Goal: Task Accomplishment & Management: Manage account settings

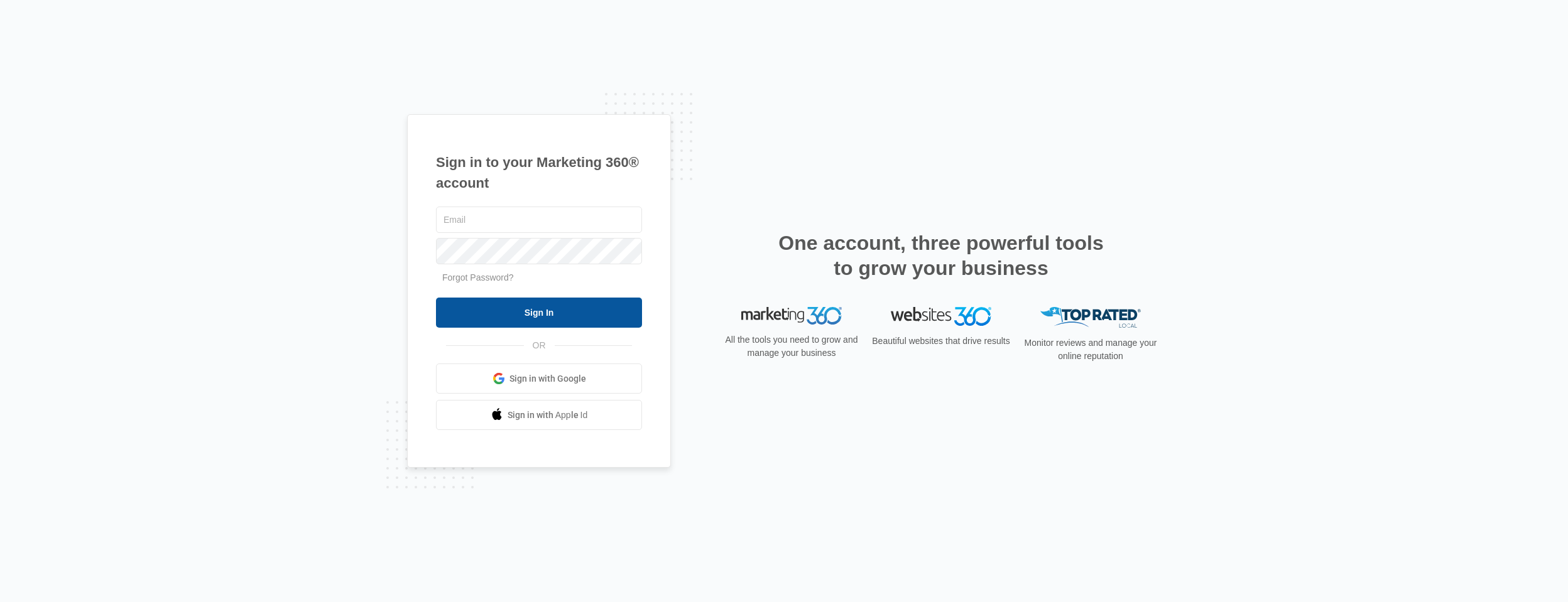
type input "[EMAIL_ADDRESS][DOMAIN_NAME]"
click at [468, 311] on input "Sign In" at bounding box center [539, 312] width 206 height 30
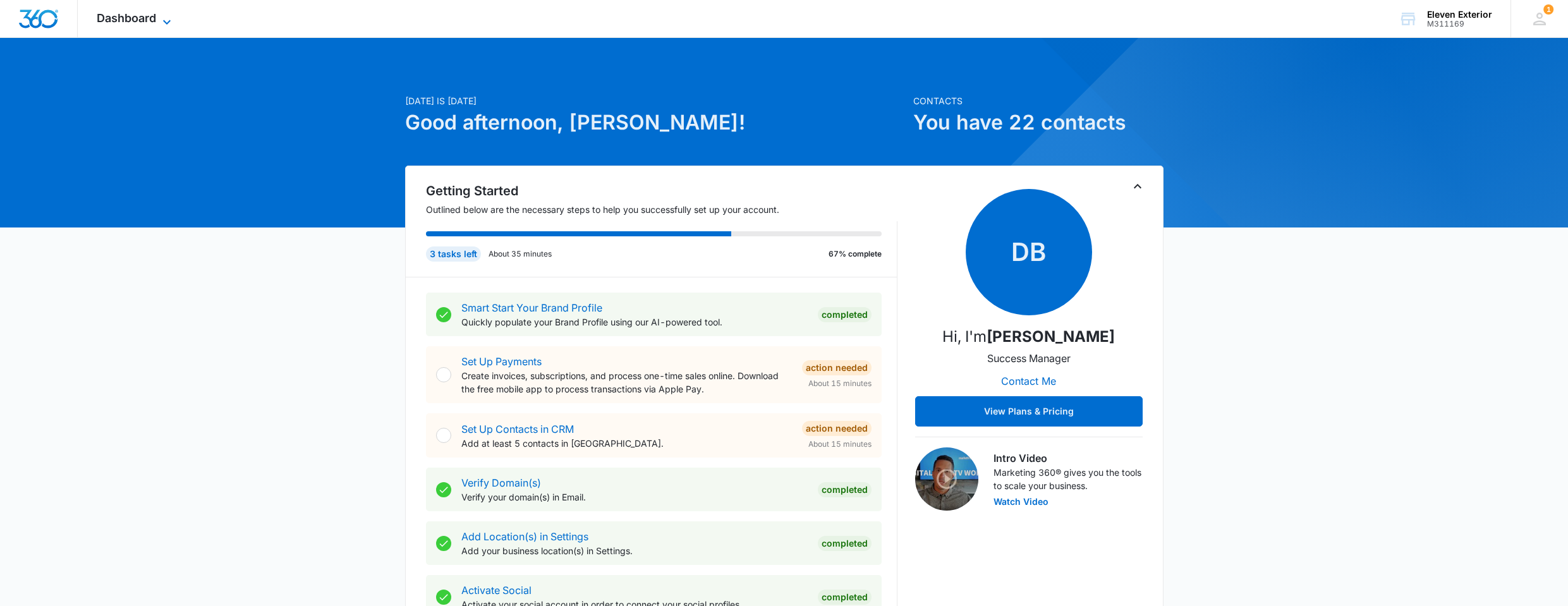
click at [102, 18] on span "Dashboard" at bounding box center [126, 18] width 60 height 13
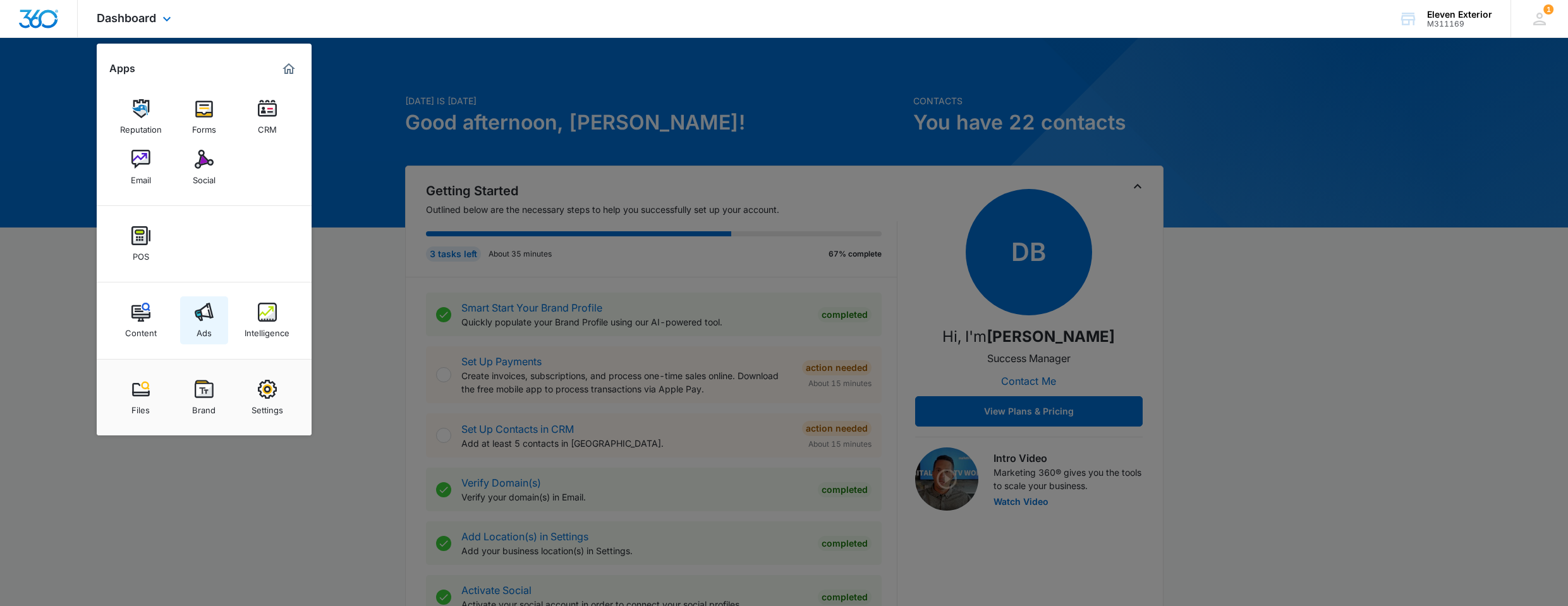
click at [204, 315] on img at bounding box center [204, 312] width 19 height 19
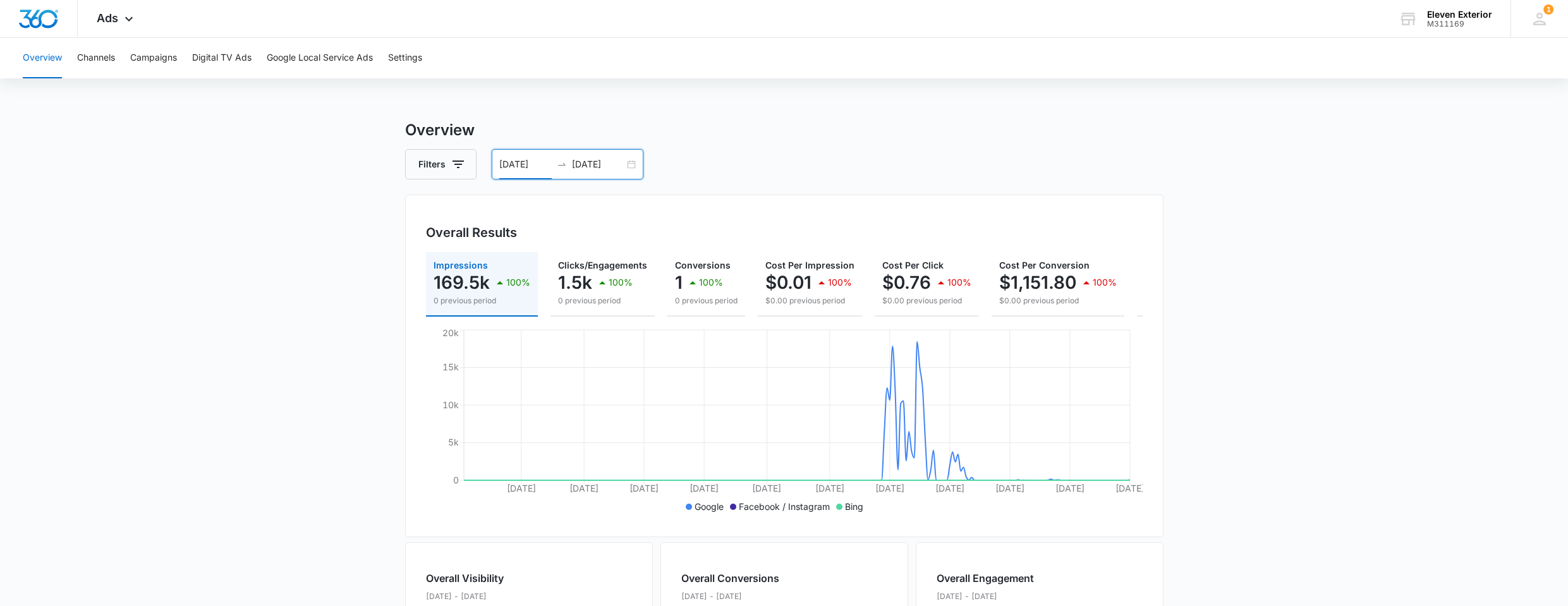
click at [543, 167] on input "[DATE]" at bounding box center [525, 164] width 53 height 14
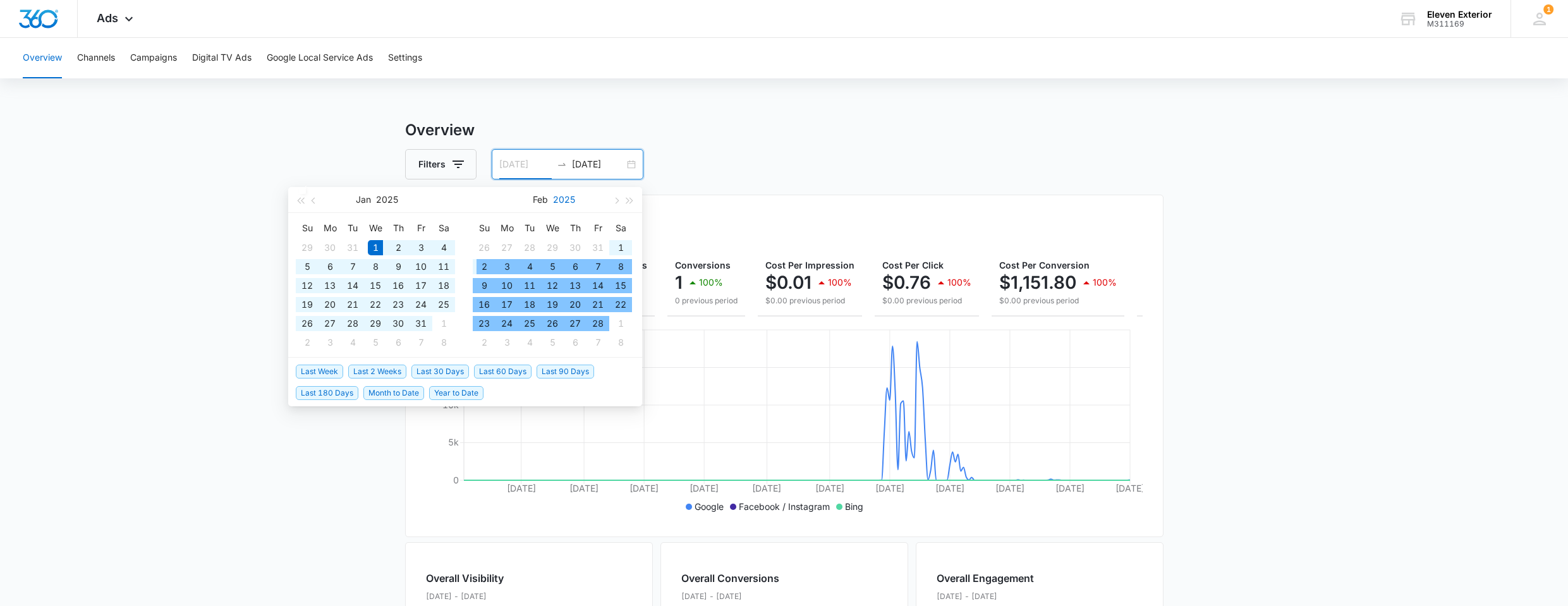
type input "[DATE]"
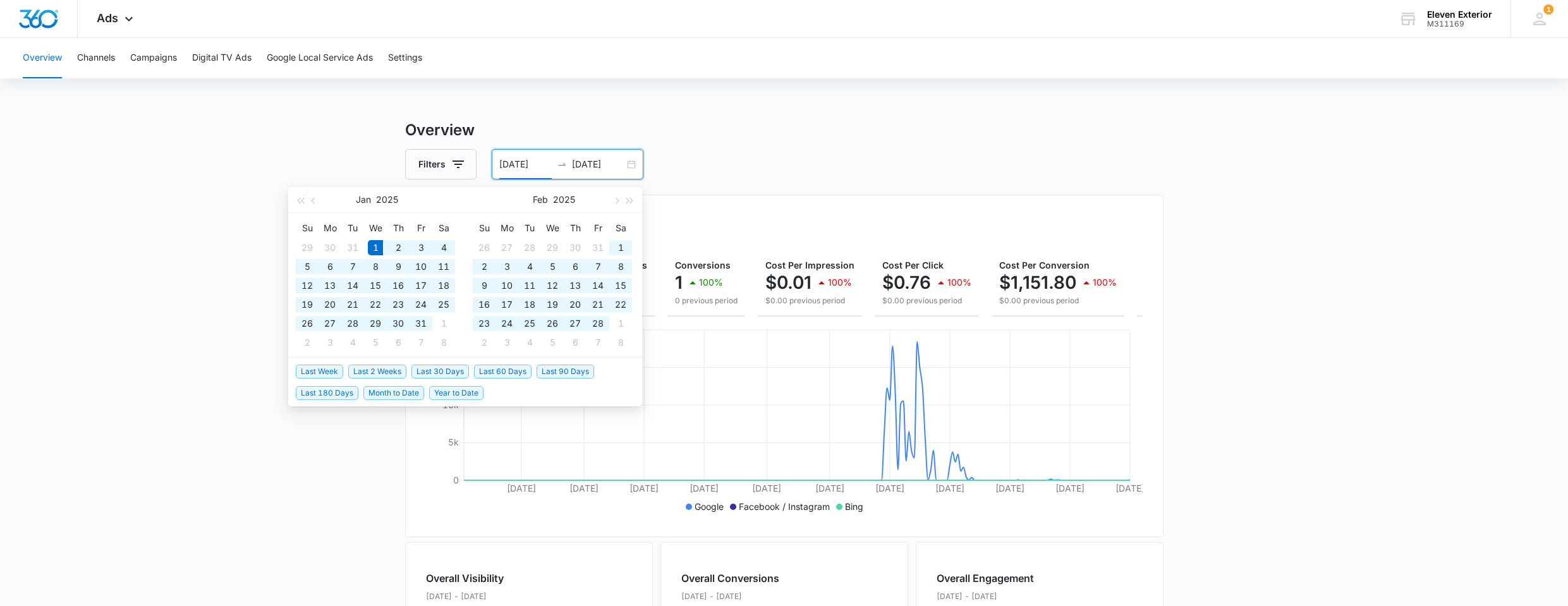
click at [1080, 128] on h3 "Overview" at bounding box center [784, 130] width 758 height 23
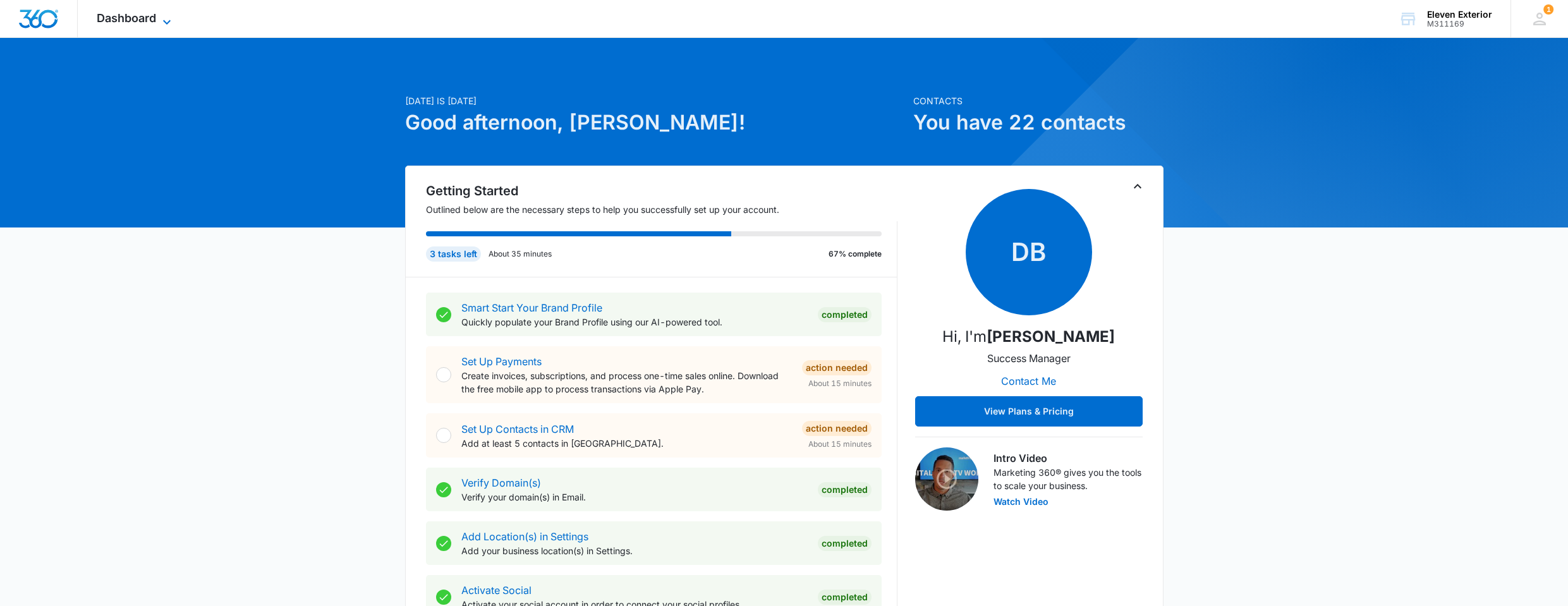
click at [134, 17] on span "Dashboard" at bounding box center [126, 18] width 60 height 13
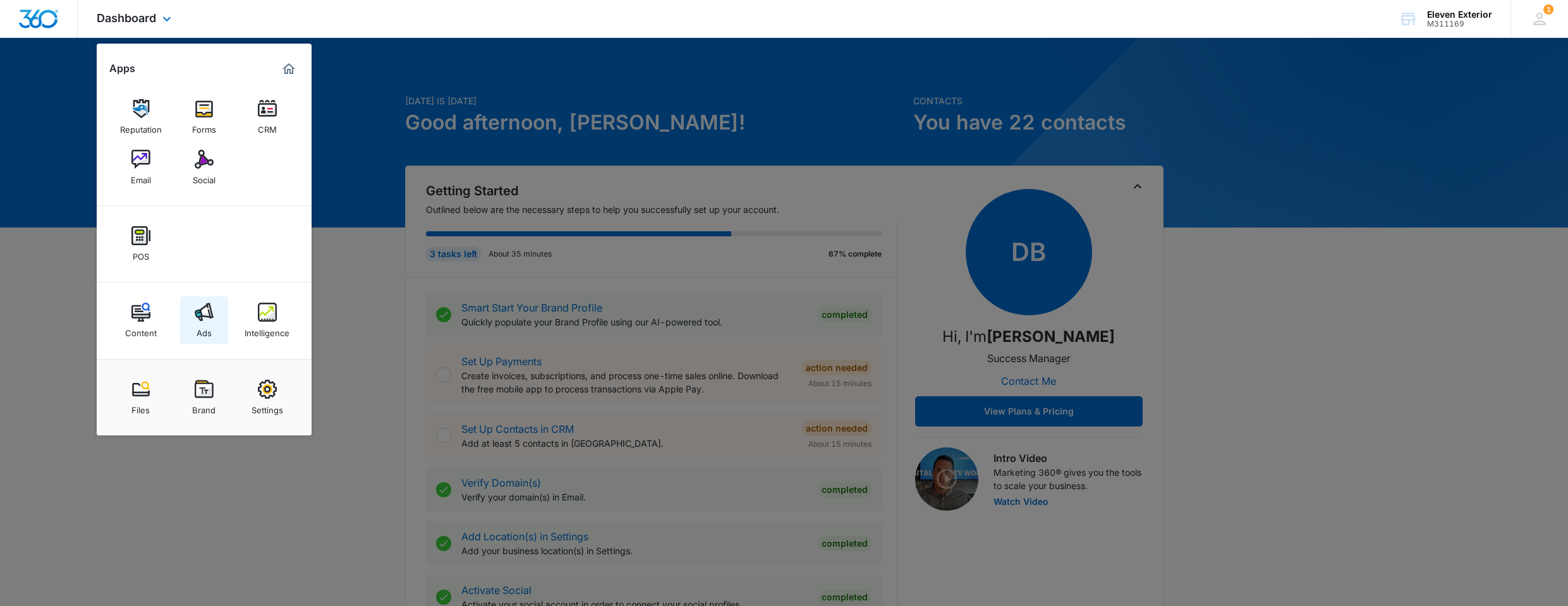
click at [204, 315] on img at bounding box center [204, 312] width 19 height 19
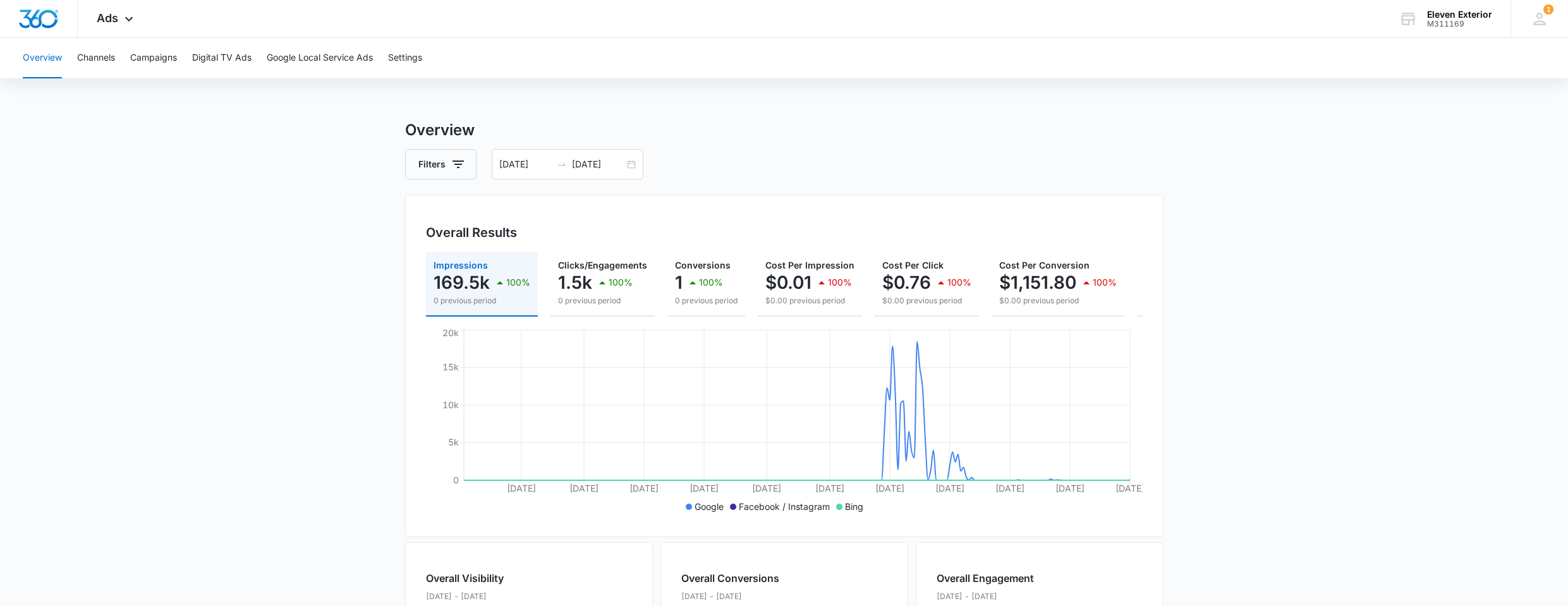
click at [76, 57] on div "Overview Channels Campaigns Digital TV Ads Google Local Service Ads Settings" at bounding box center [784, 58] width 1538 height 40
click at [157, 61] on button "Campaigns" at bounding box center [153, 58] width 47 height 40
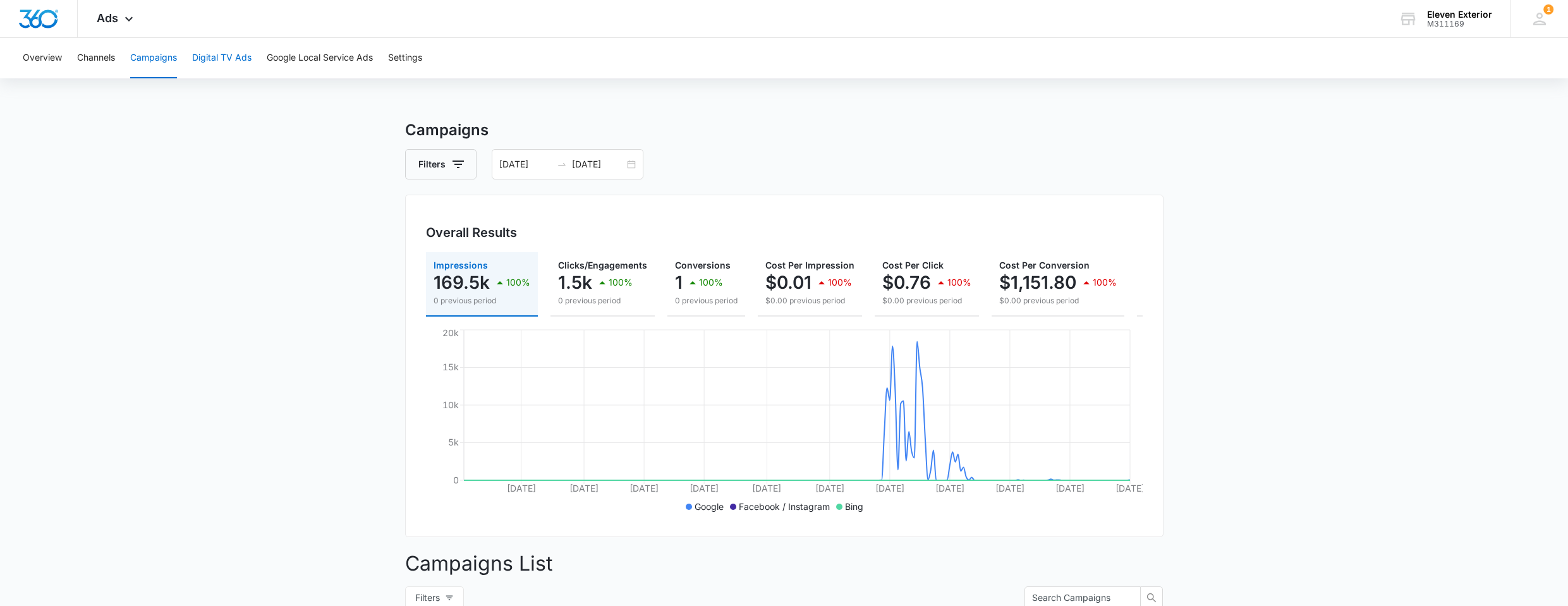
click at [234, 45] on button "Digital TV Ads" at bounding box center [222, 58] width 60 height 40
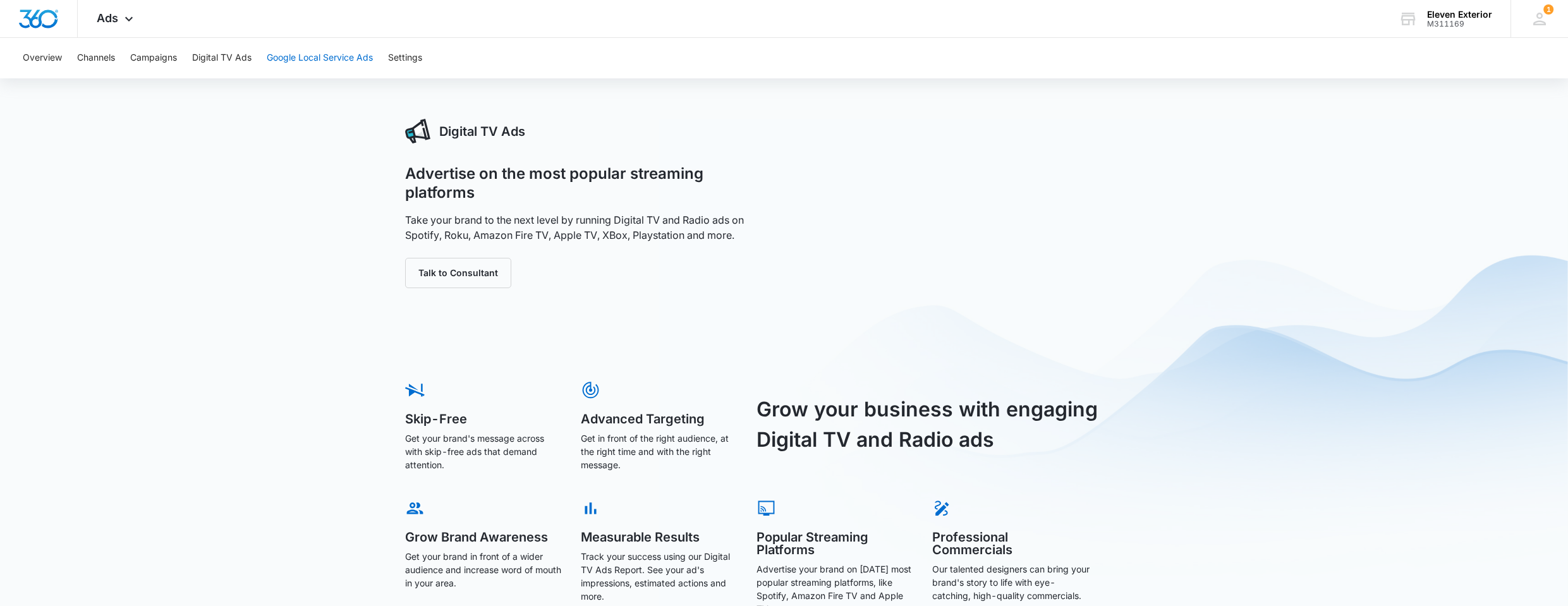
click at [314, 58] on button "Google Local Service Ads" at bounding box center [320, 58] width 107 height 40
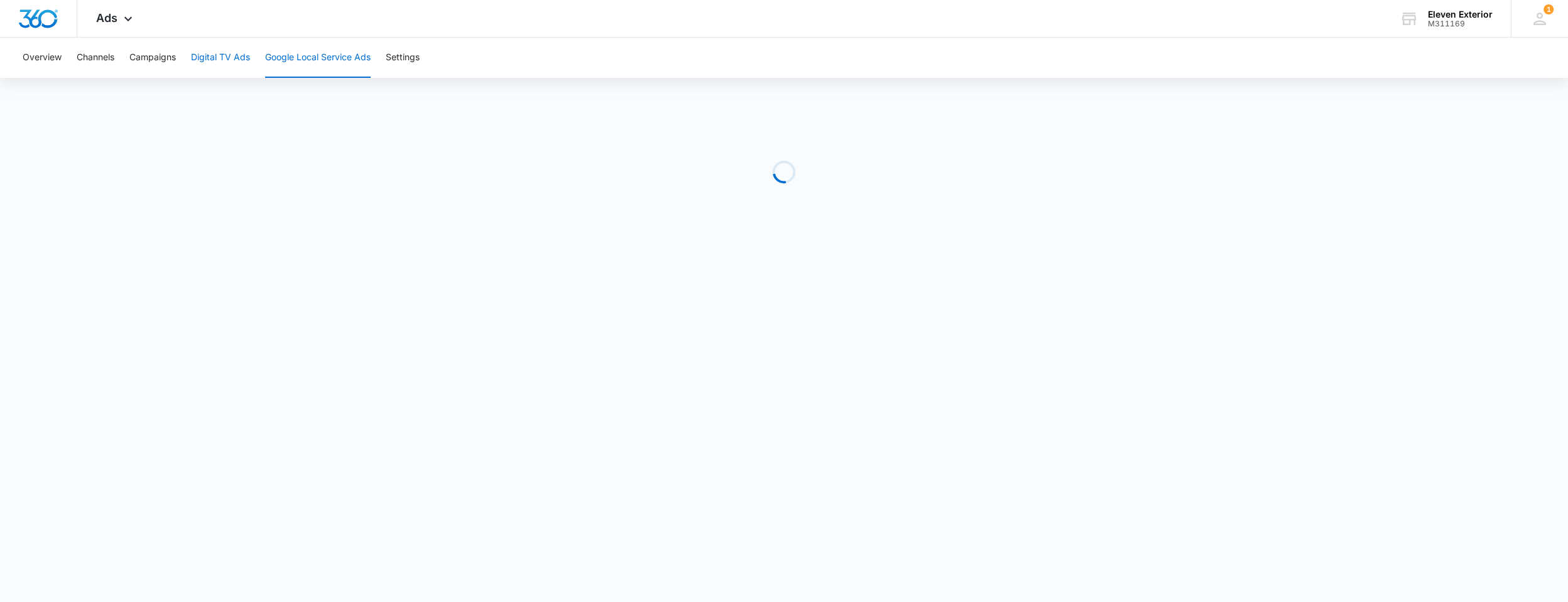
click at [211, 48] on button "Digital TV Ads" at bounding box center [220, 58] width 59 height 40
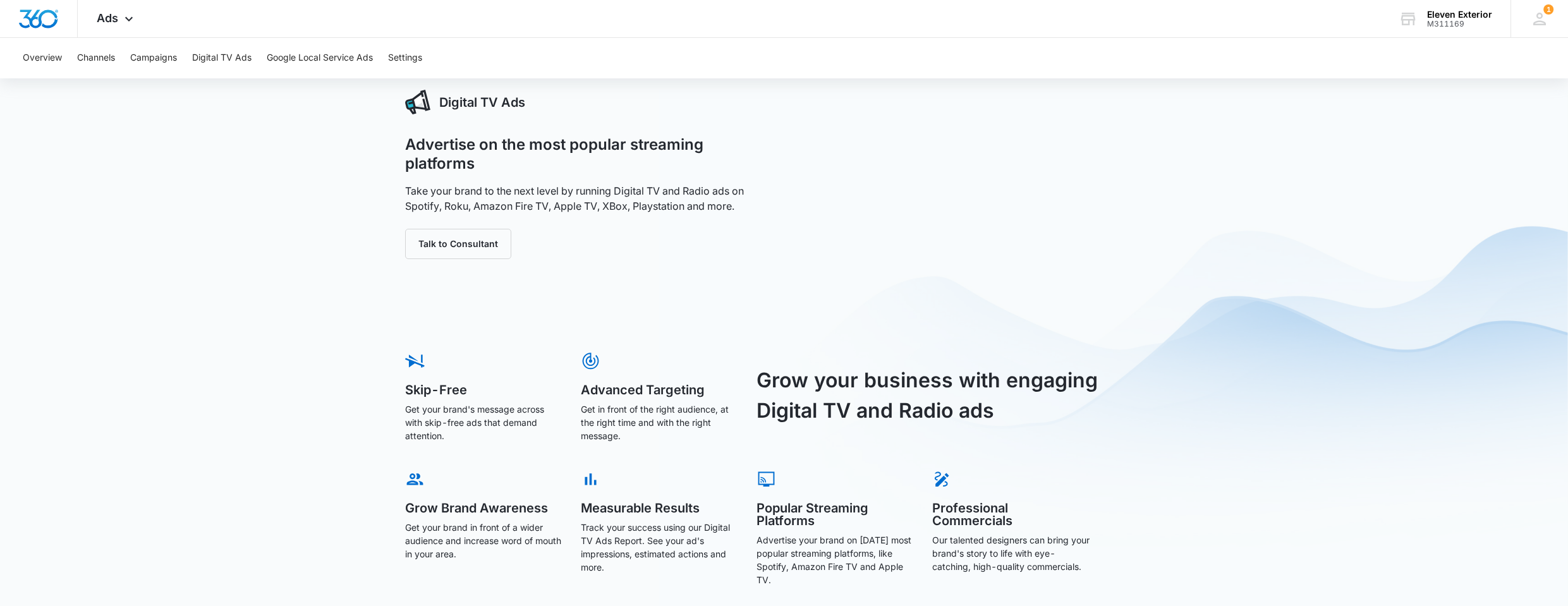
scroll to position [58, 0]
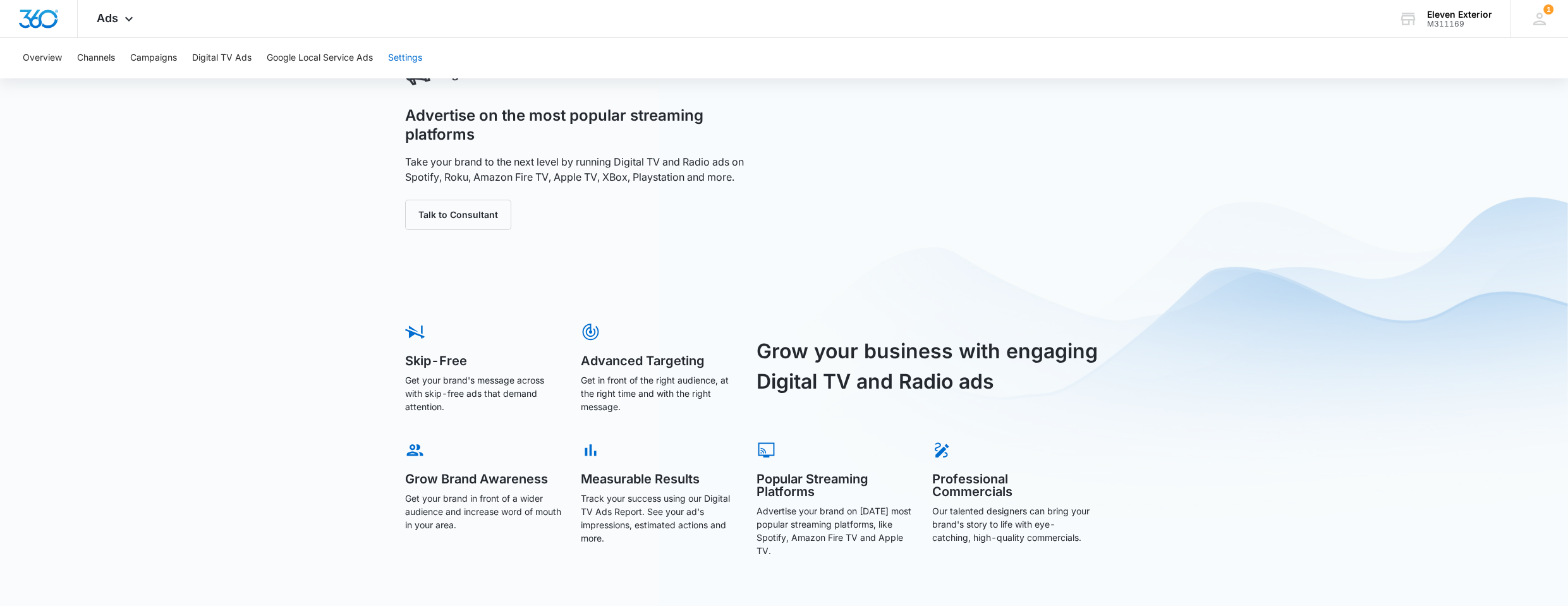
click at [402, 60] on button "Settings" at bounding box center [404, 58] width 34 height 40
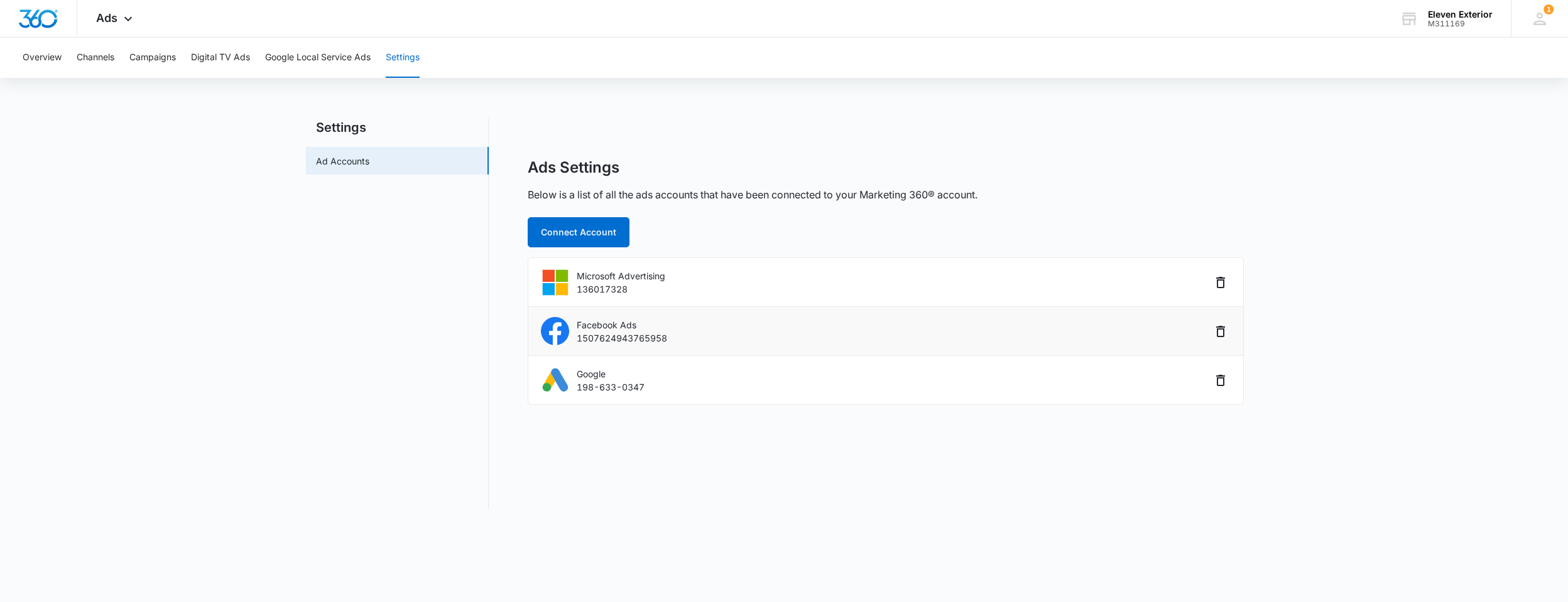
click at [669, 325] on div "Facebook Ads 1507624943765958" at bounding box center [875, 332] width 670 height 29
click at [613, 340] on p "1507624943765958" at bounding box center [621, 338] width 90 height 13
click at [593, 394] on div "Google 198-633-0347" at bounding box center [875, 380] width 670 height 29
click at [583, 339] on p "1507624943765958" at bounding box center [621, 338] width 90 height 13
click at [598, 395] on li "Google 198-633-0347" at bounding box center [886, 380] width 715 height 49
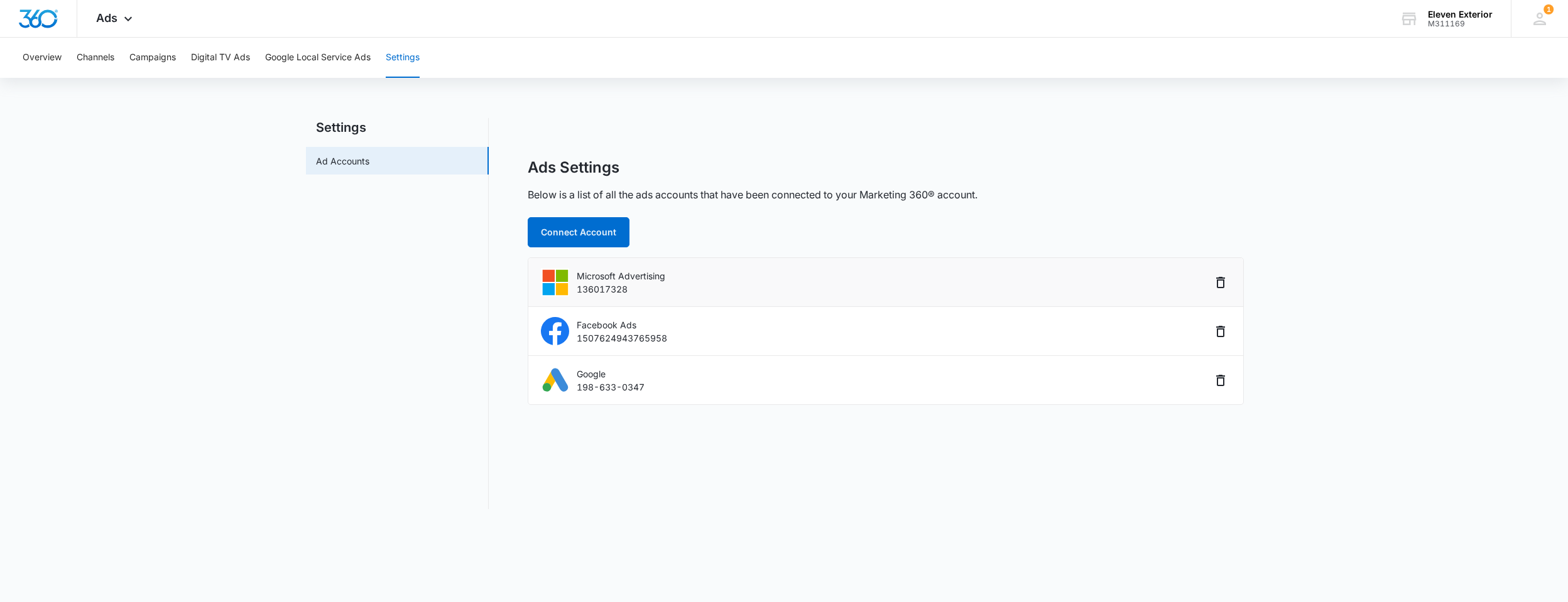
click at [610, 275] on p "Microsoft Advertising" at bounding box center [621, 276] width 89 height 13
click at [44, 59] on button "Overview" at bounding box center [42, 58] width 39 height 40
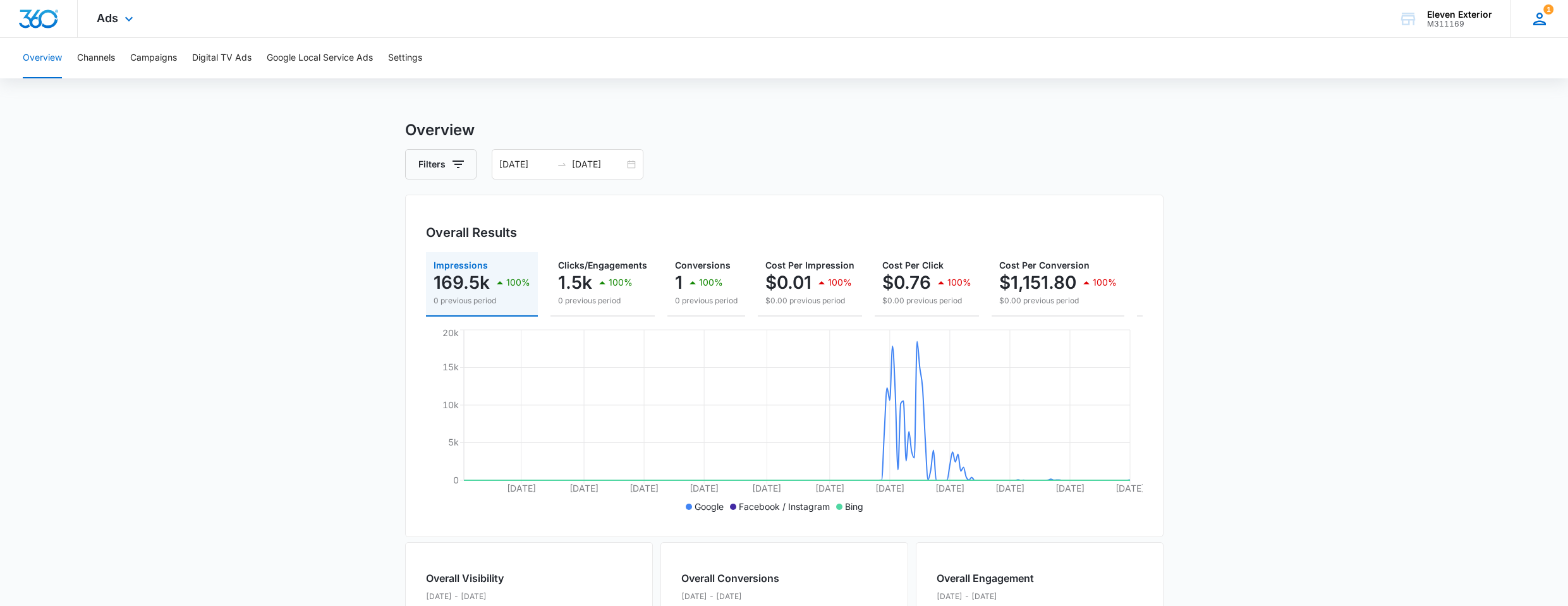
click at [1552, 13] on span "1" at bounding box center [1549, 9] width 10 height 10
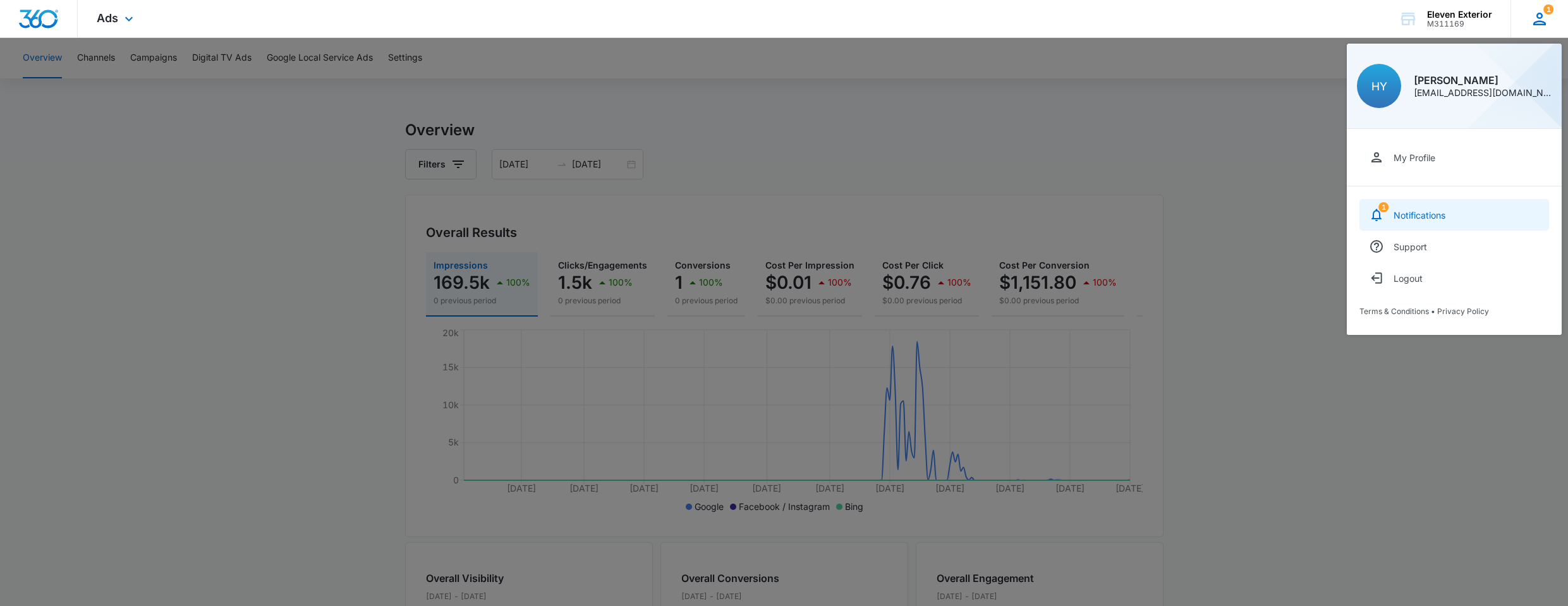
click at [1442, 222] on link "1 Notifications" at bounding box center [1455, 215] width 190 height 32
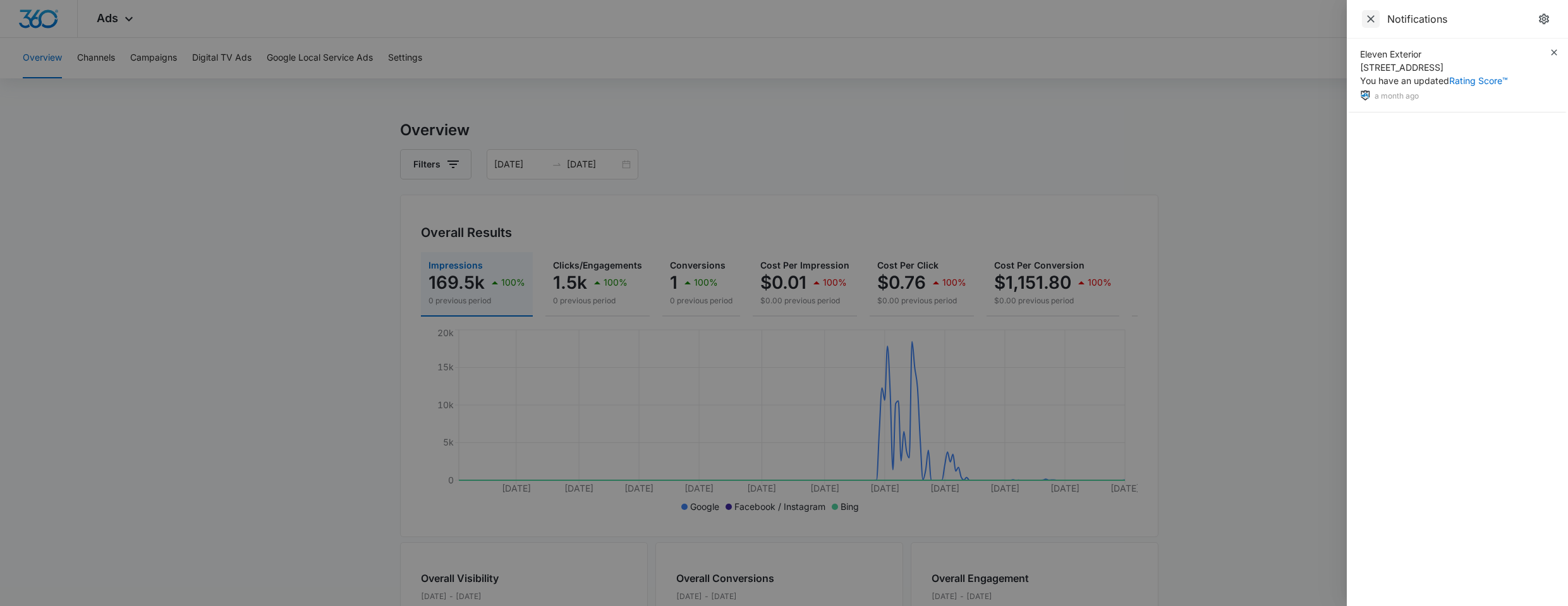
click at [1365, 19] on icon "Close" at bounding box center [1372, 19] width 13 height 13
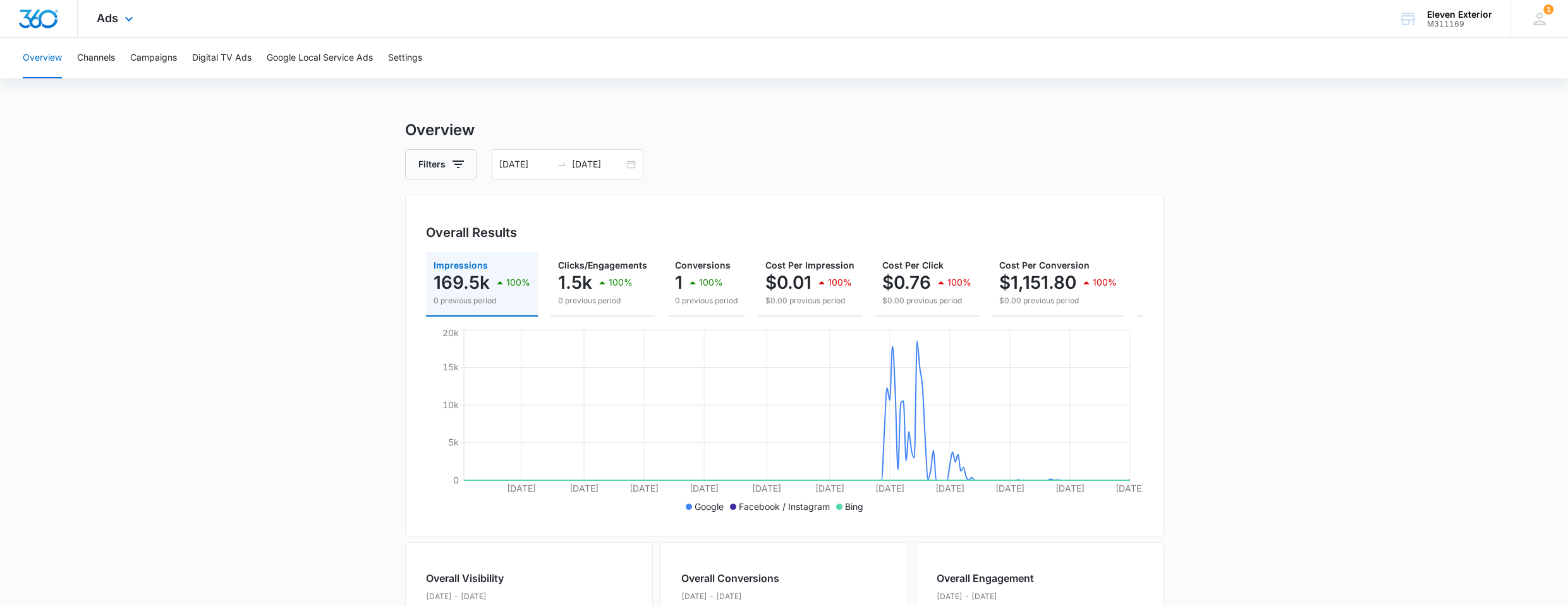
click at [39, 17] on img "Dashboard" at bounding box center [38, 19] width 40 height 19
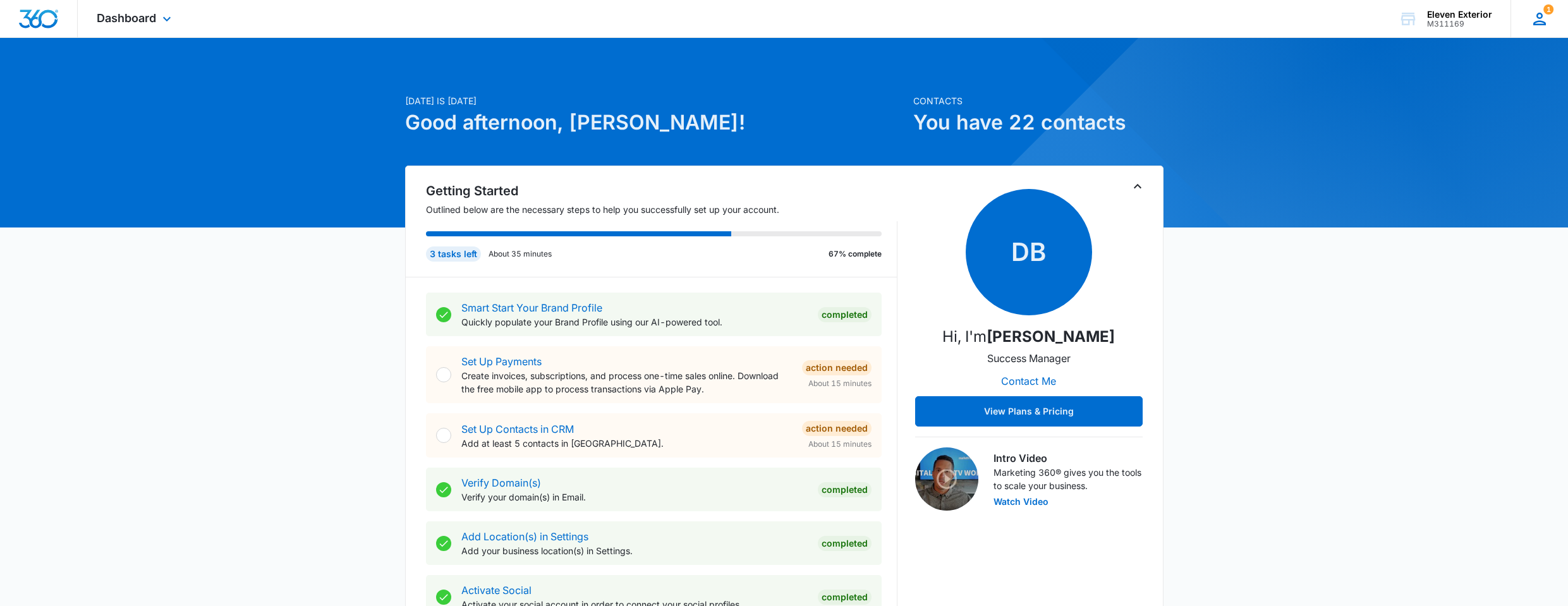
click at [1546, 15] on icon at bounding box center [1540, 19] width 19 height 19
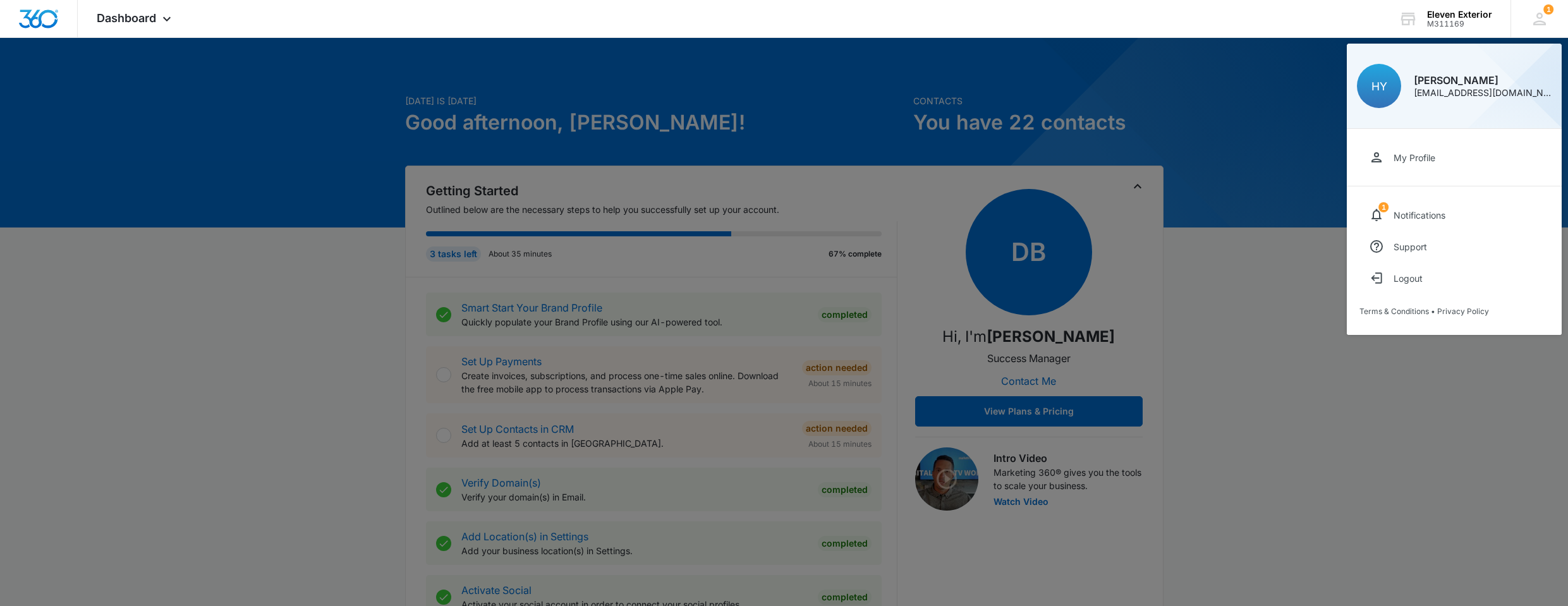
click at [1344, 451] on div at bounding box center [784, 303] width 1568 height 606
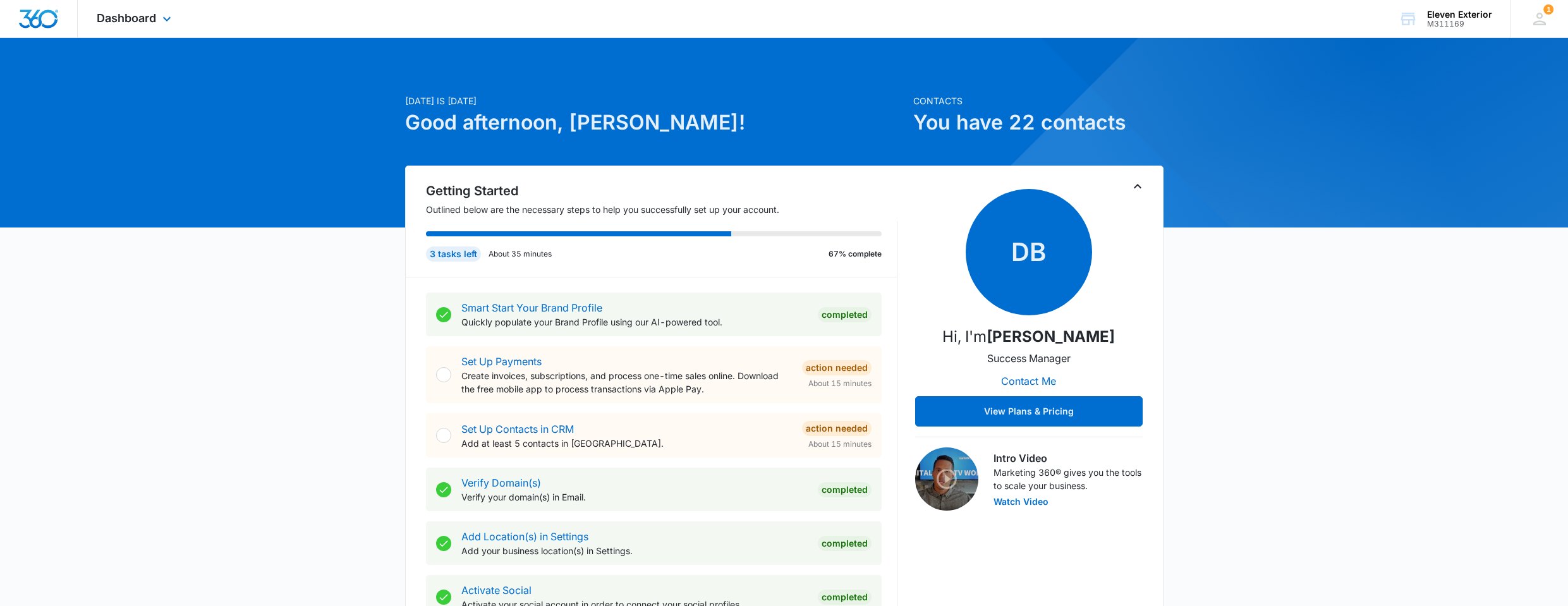
click at [112, 11] on div "Dashboard Apps Reputation Forms CRM Email Social POS Content Ads Intelligence F…" at bounding box center [135, 19] width 116 height 37
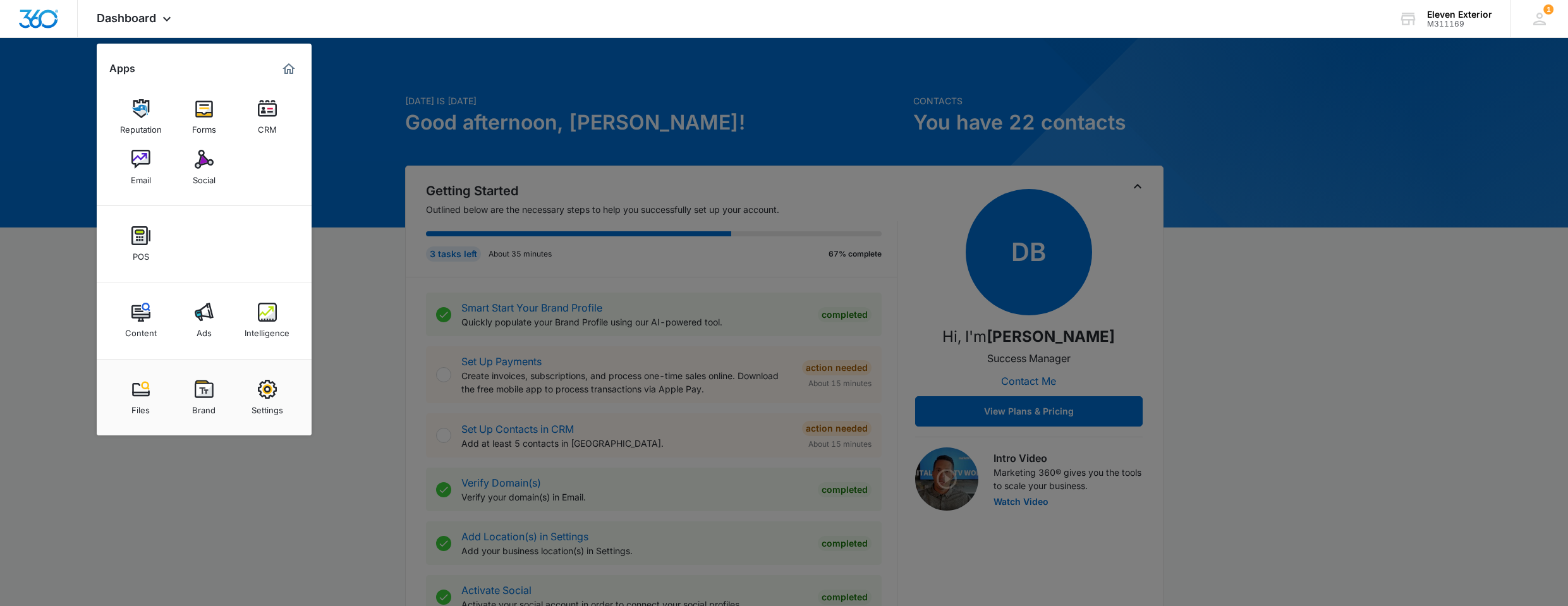
click at [365, 137] on div at bounding box center [784, 303] width 1568 height 606
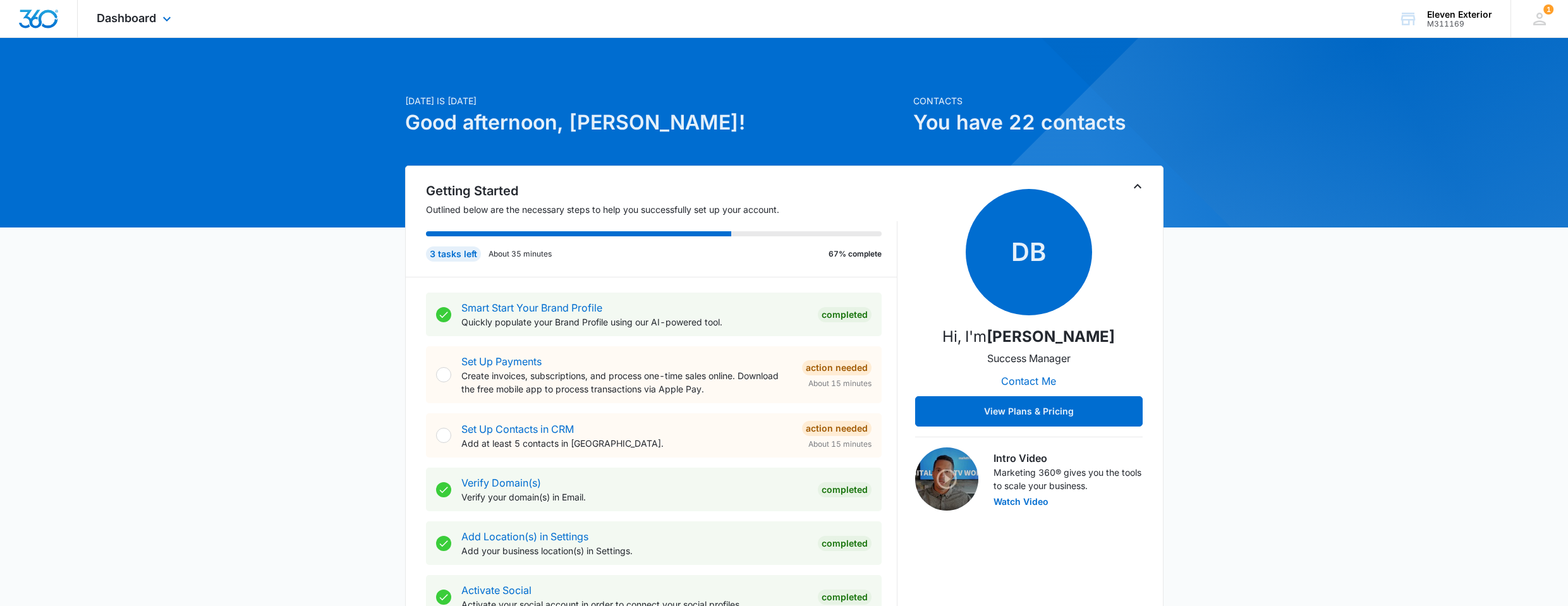
click at [143, 11] on div "Dashboard Apps Reputation Forms CRM Email Social POS Content Ads Intelligence F…" at bounding box center [135, 19] width 116 height 37
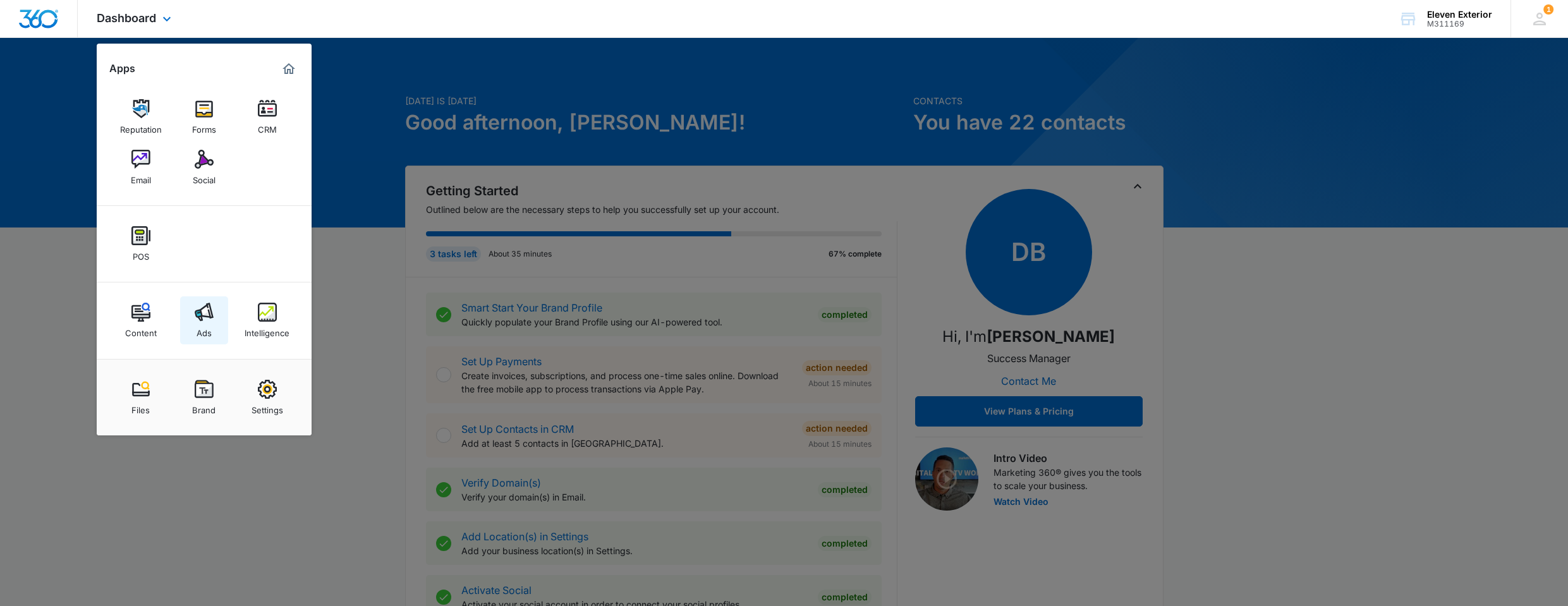
click at [202, 317] on img at bounding box center [204, 312] width 19 height 19
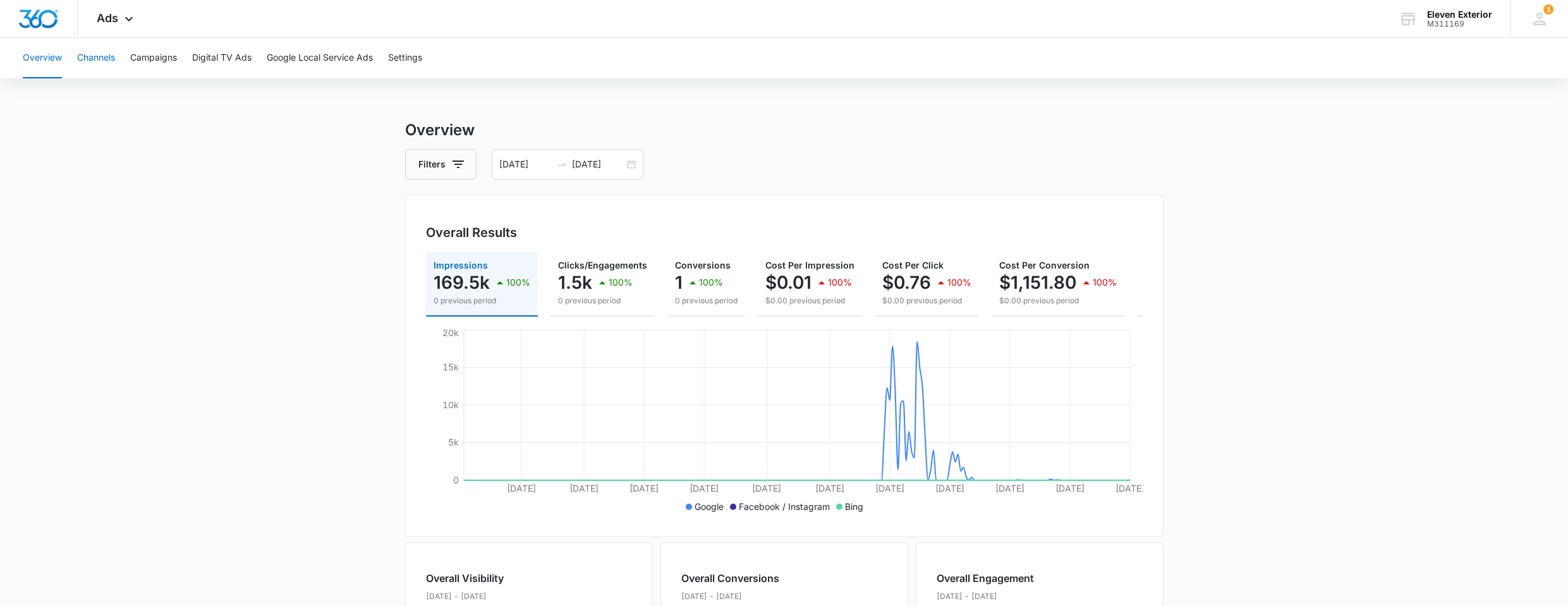
click at [99, 60] on button "Channels" at bounding box center [96, 58] width 38 height 40
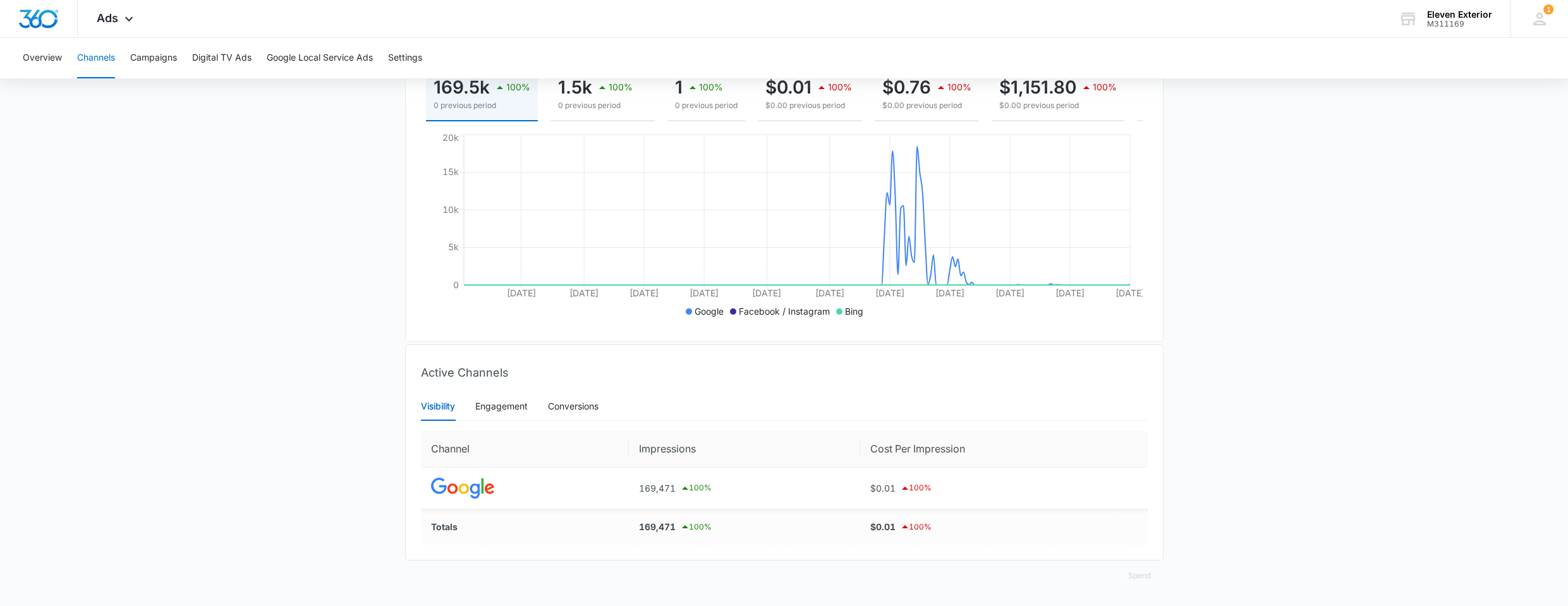
scroll to position [205, 0]
click at [141, 53] on button "Campaigns" at bounding box center [153, 58] width 47 height 40
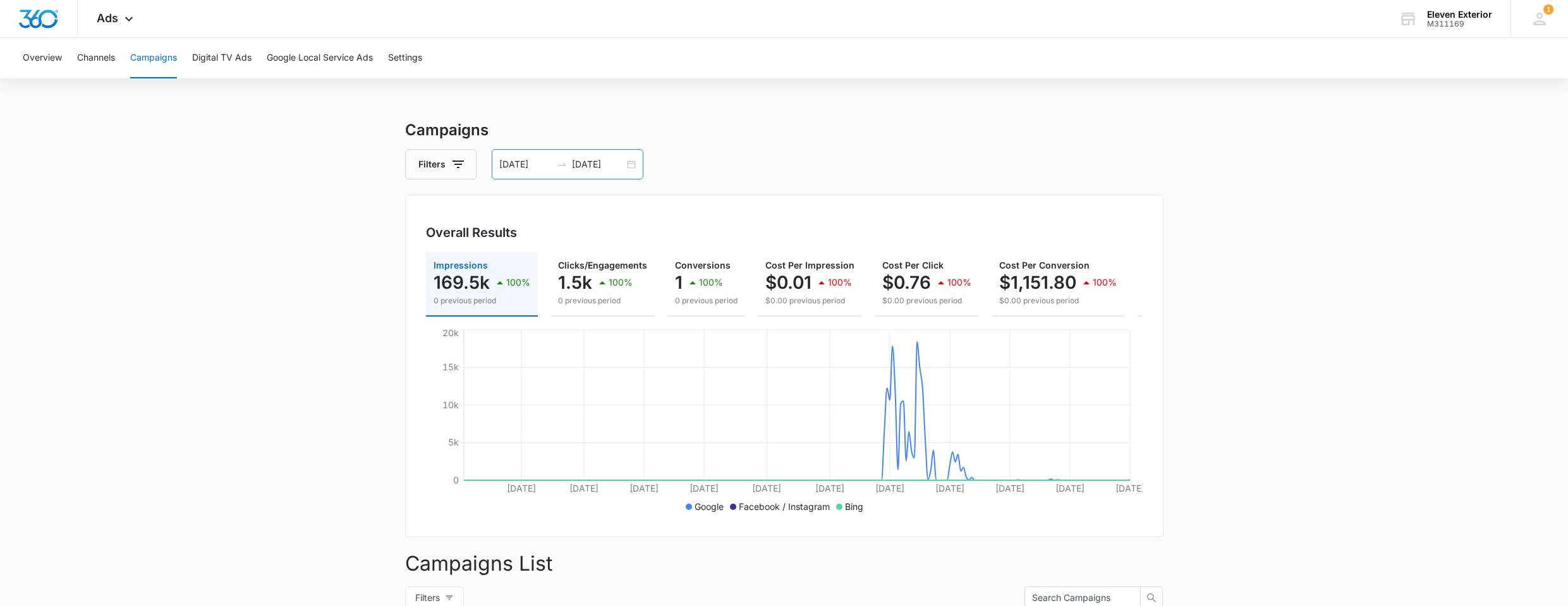
click at [613, 163] on input "09/02/2025" at bounding box center [598, 164] width 53 height 14
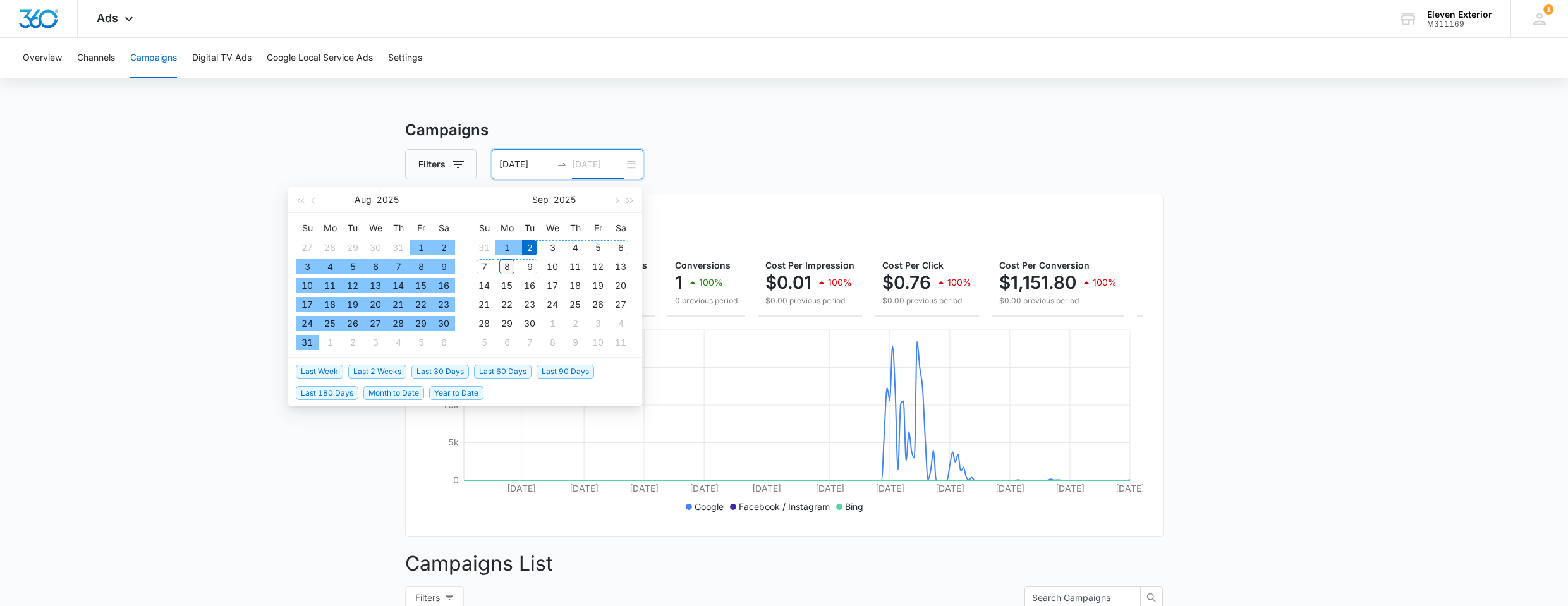
type input "[DATE]"
click at [513, 263] on div "8" at bounding box center [507, 266] width 15 height 15
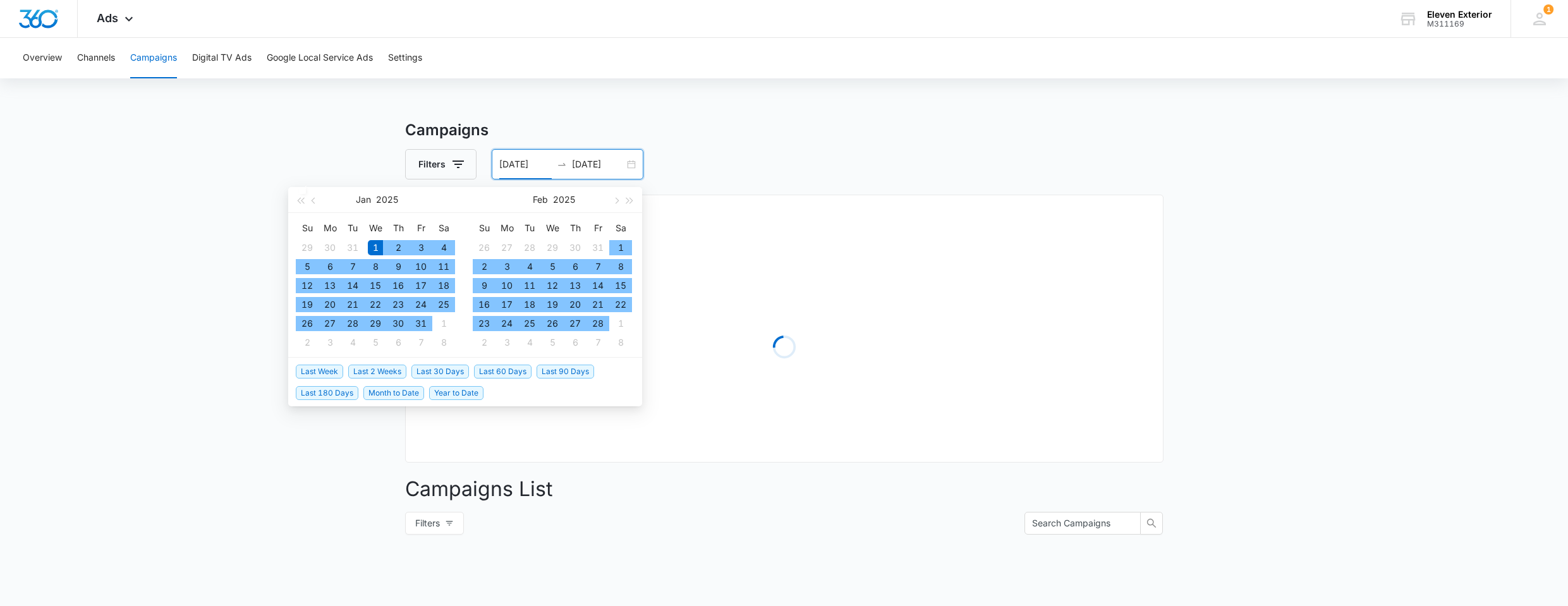
type input "[DATE]"
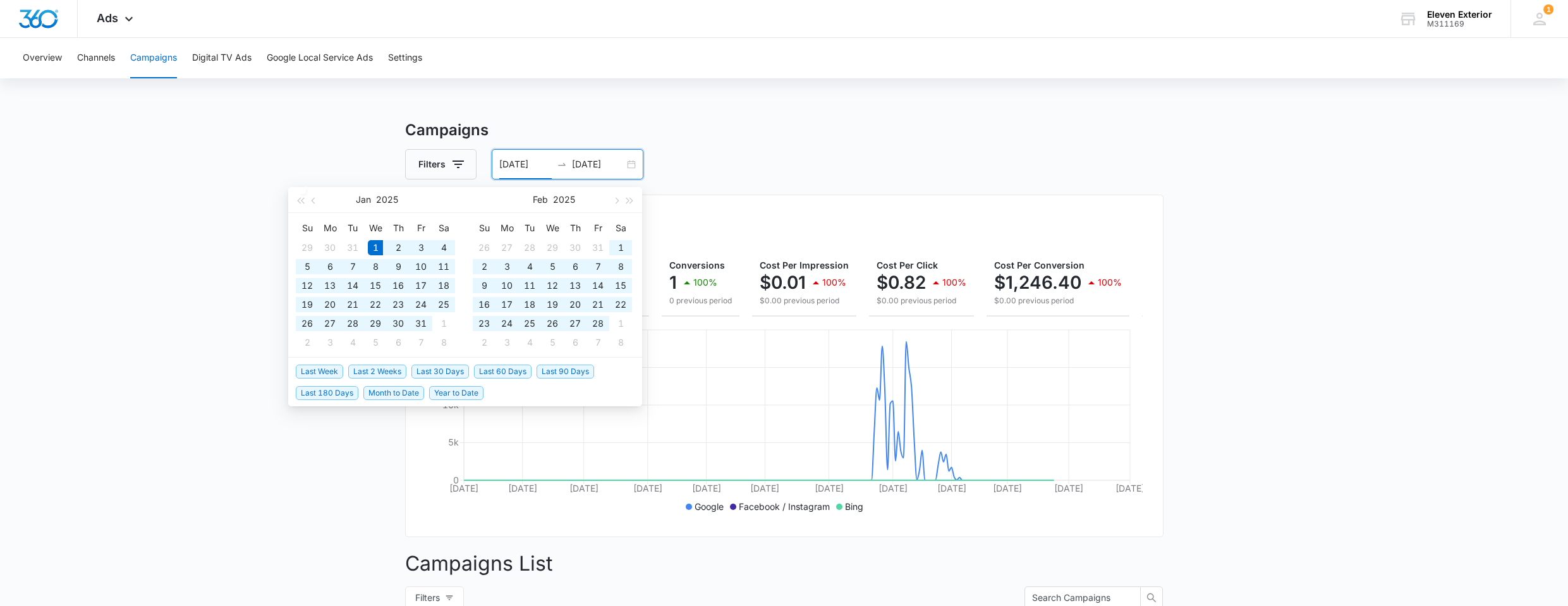
click at [700, 162] on div "Filters [DATE] [DATE]" at bounding box center [784, 164] width 758 height 30
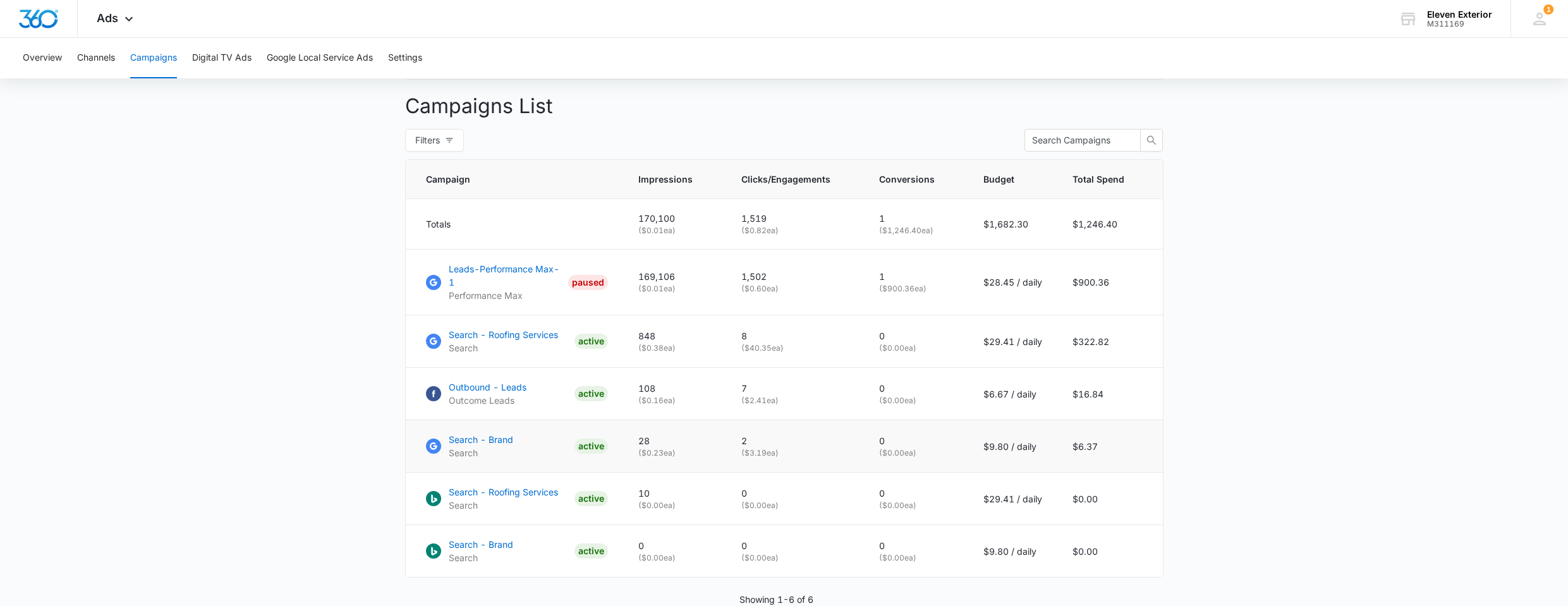
scroll to position [515, 0]
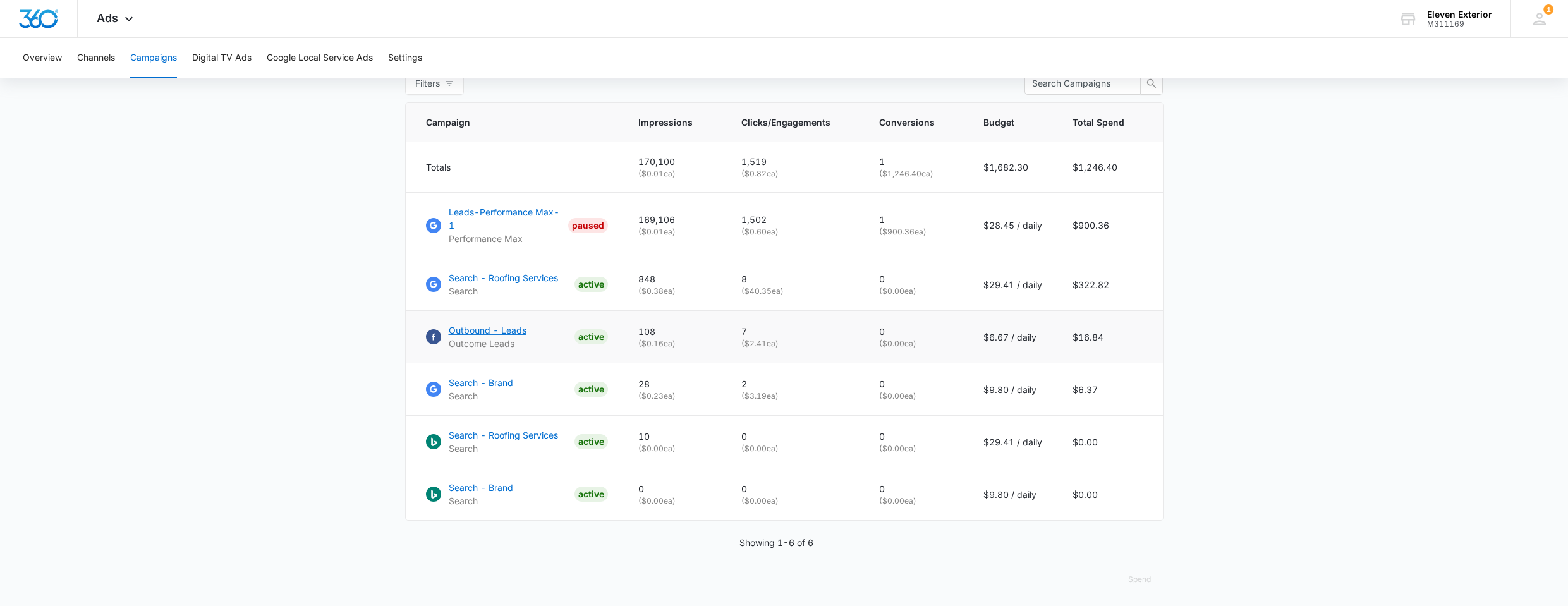
click at [507, 330] on p "Outbound - Leads" at bounding box center [488, 330] width 78 height 13
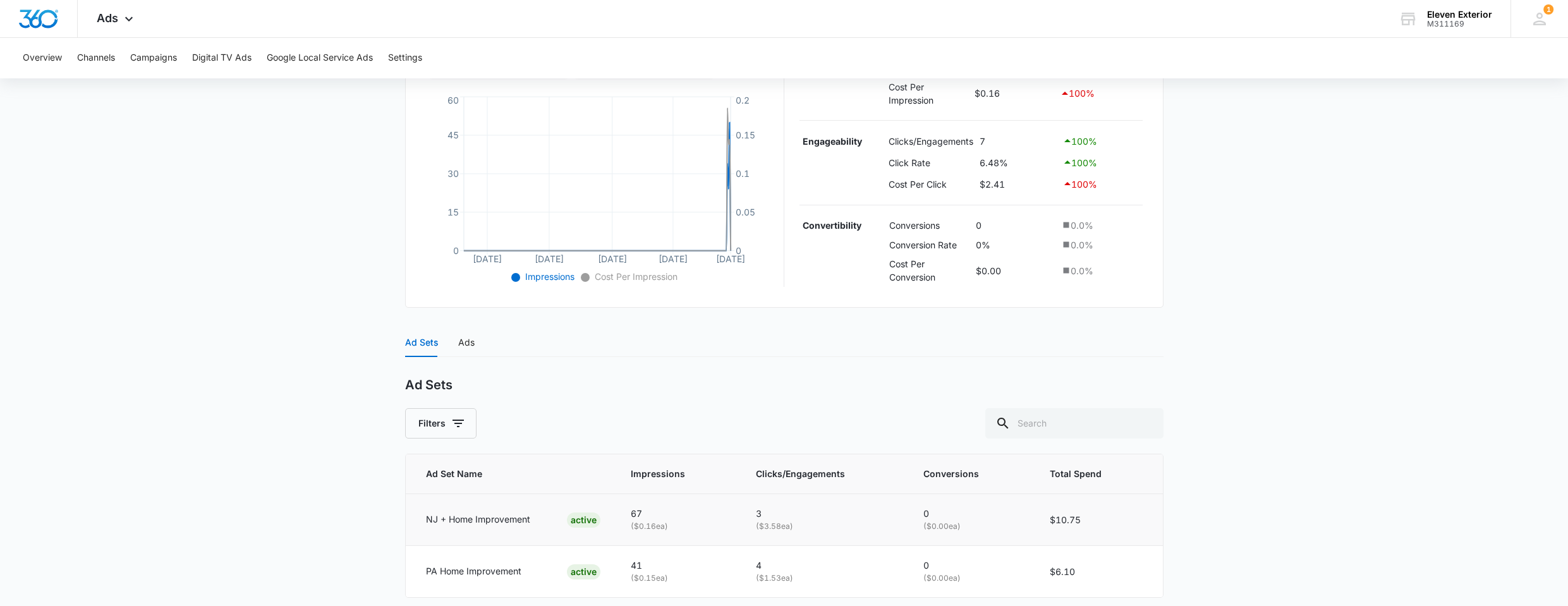
scroll to position [322, 0]
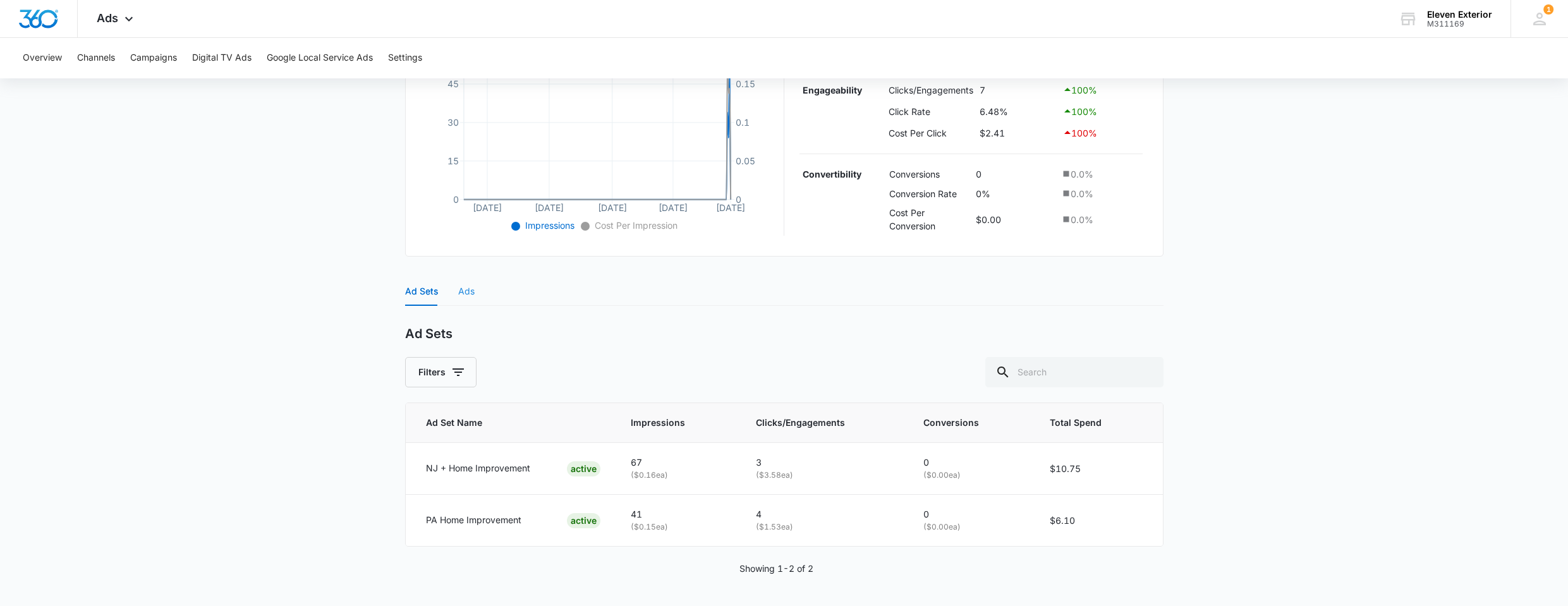
click at [466, 281] on div "Ads" at bounding box center [466, 291] width 17 height 29
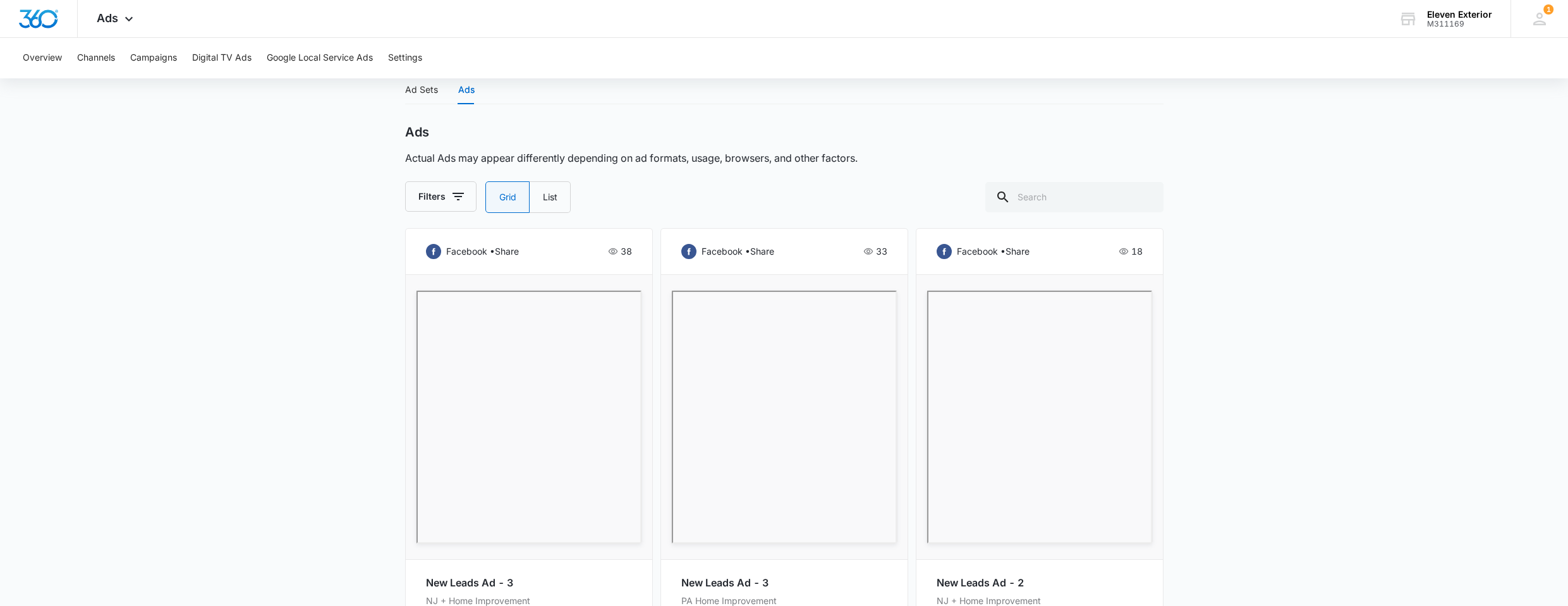
scroll to position [533, 0]
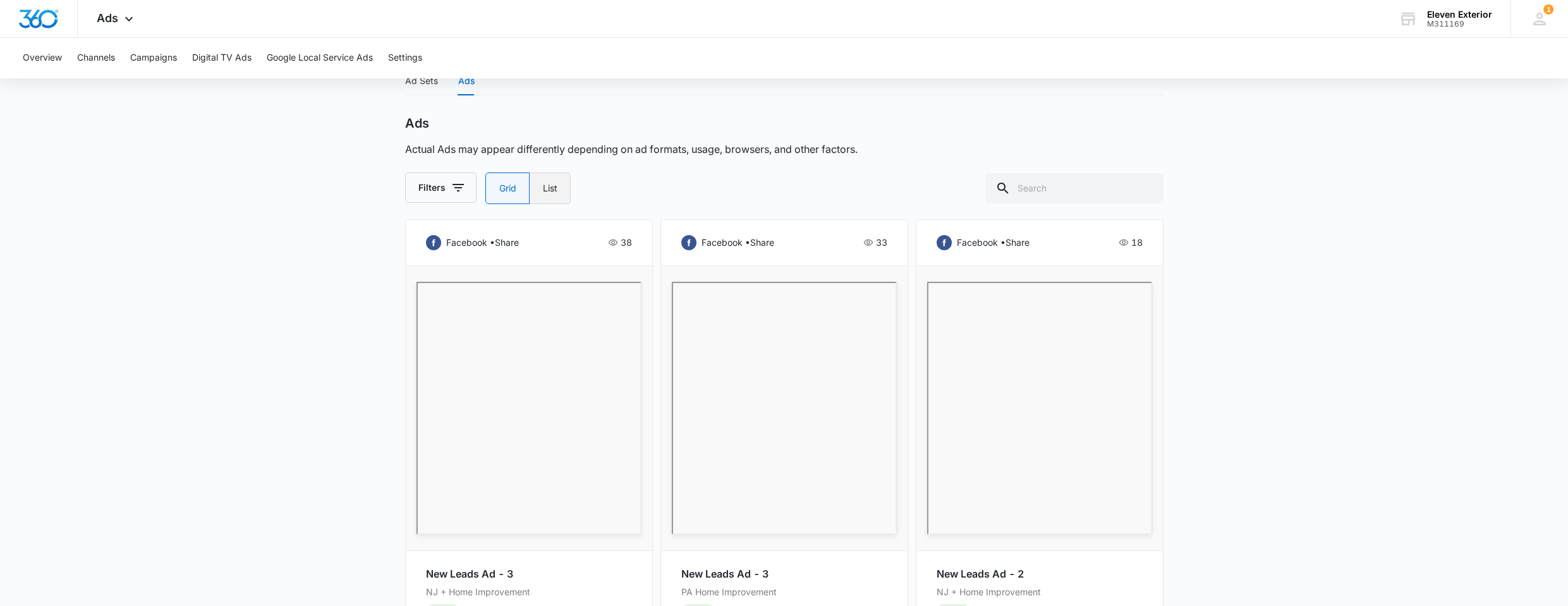
click at [556, 196] on label "List" at bounding box center [550, 189] width 41 height 32
click at [543, 189] on input "List" at bounding box center [543, 189] width 1 height 1
radio input "false"
radio input "true"
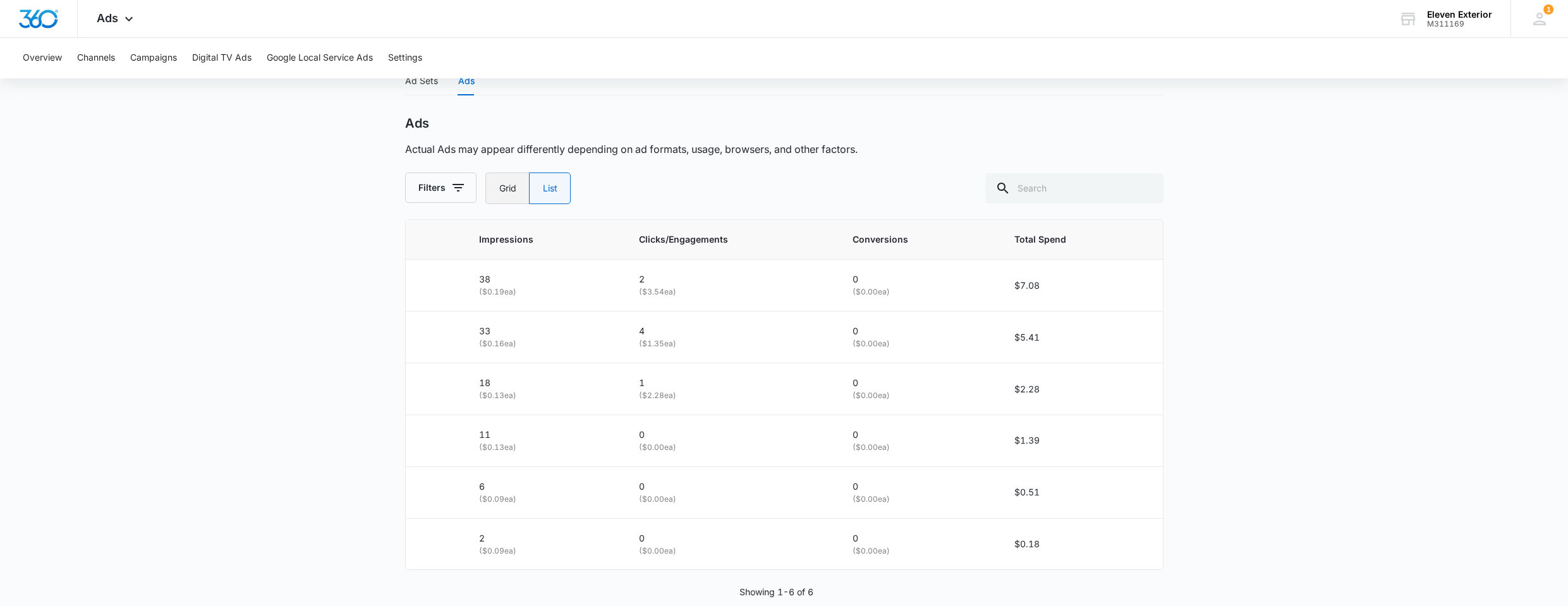
click at [492, 191] on label "Grid" at bounding box center [507, 189] width 44 height 32
click at [499, 189] on input "Grid" at bounding box center [499, 189] width 1 height 1
radio input "true"
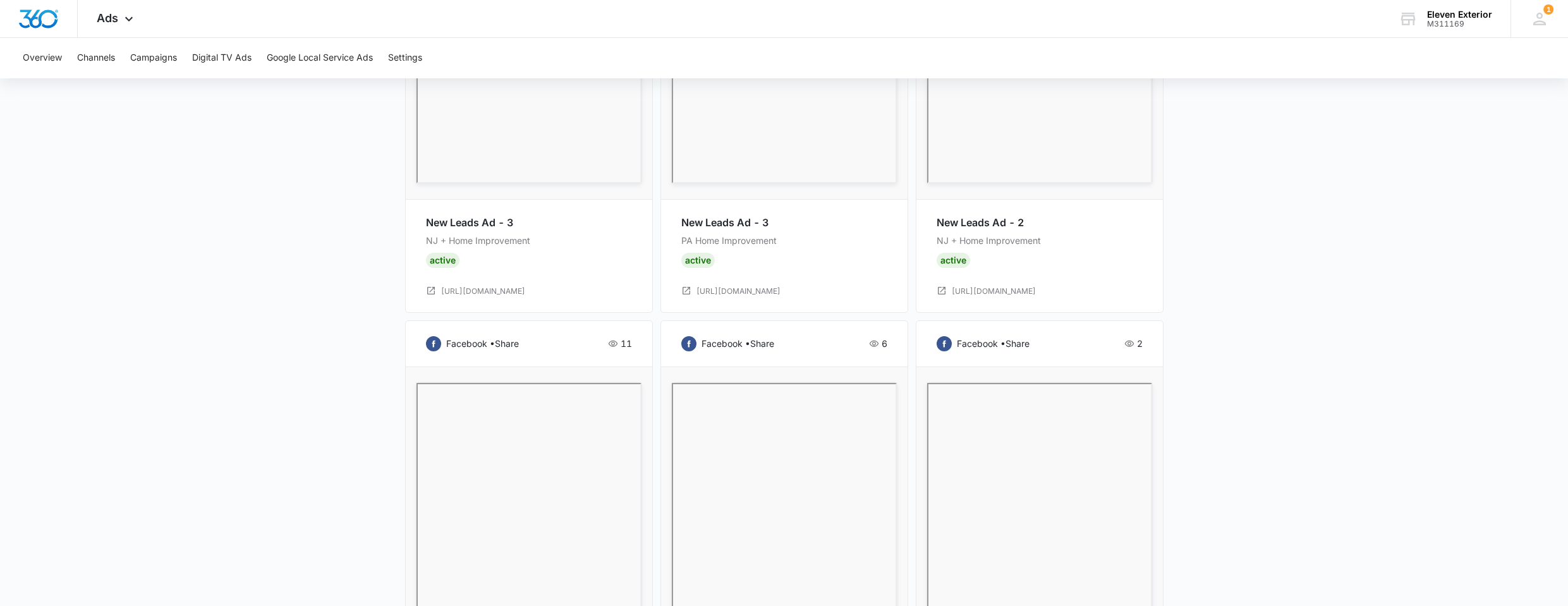
scroll to position [670, 0]
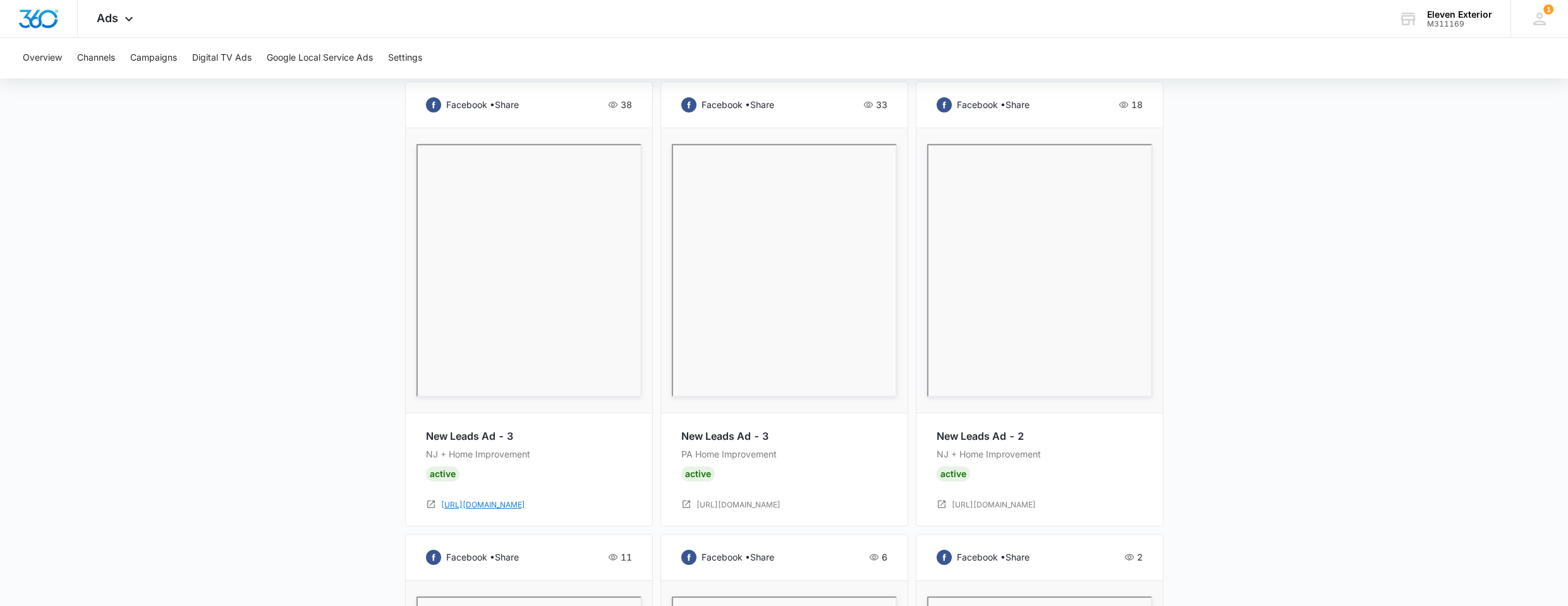
click at [454, 507] on link "[URL][DOMAIN_NAME]" at bounding box center [483, 505] width 84 height 12
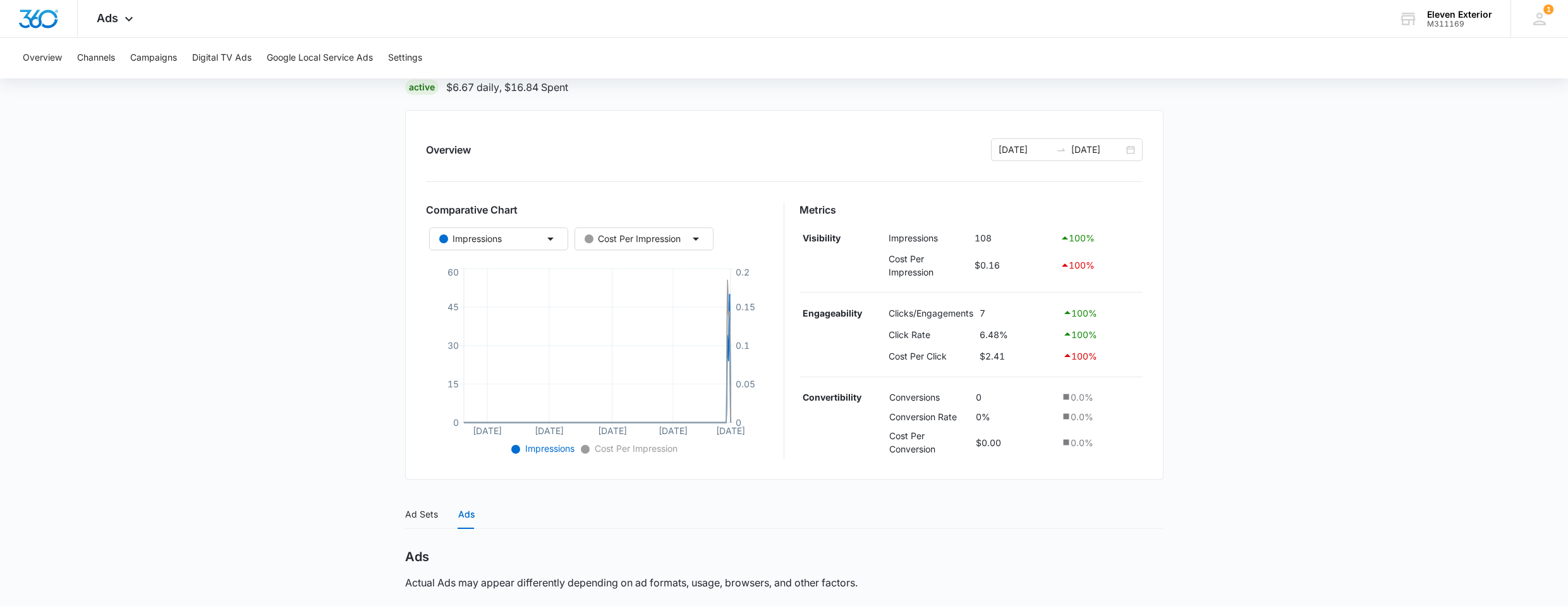
scroll to position [0, 0]
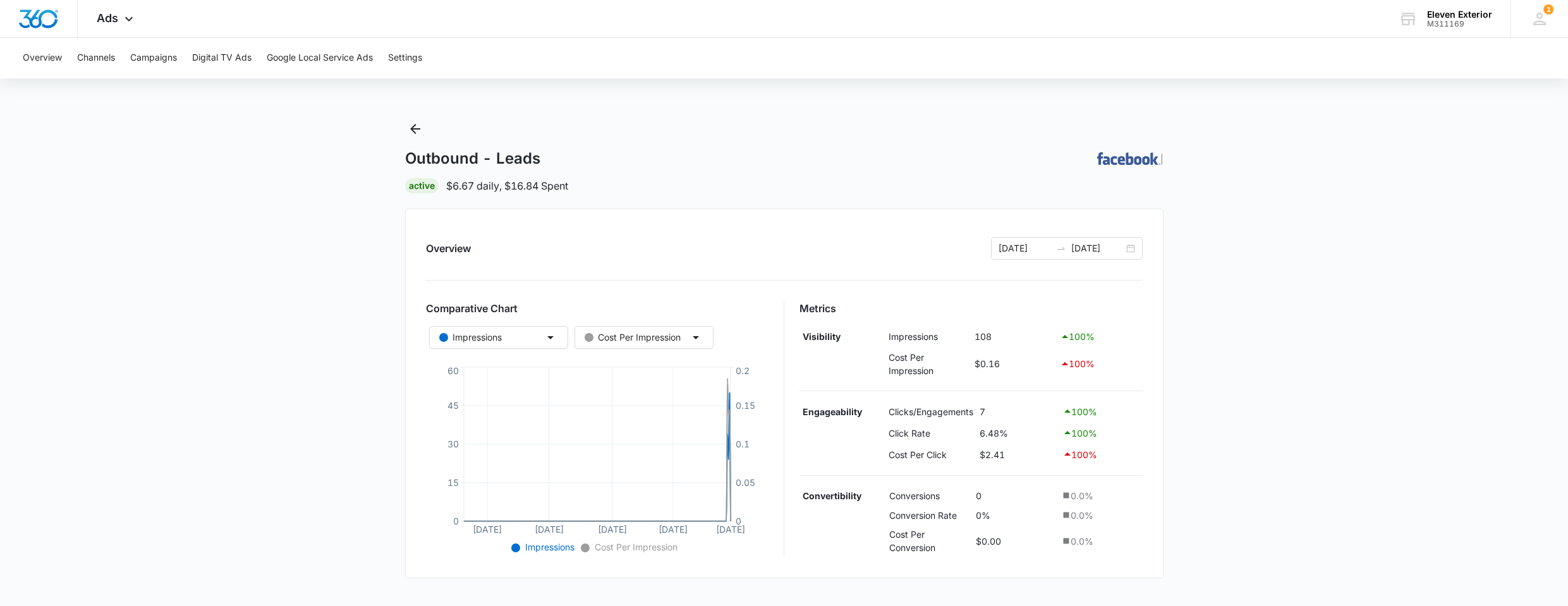
click at [618, 330] on button "Cost Per Impression" at bounding box center [644, 338] width 139 height 23
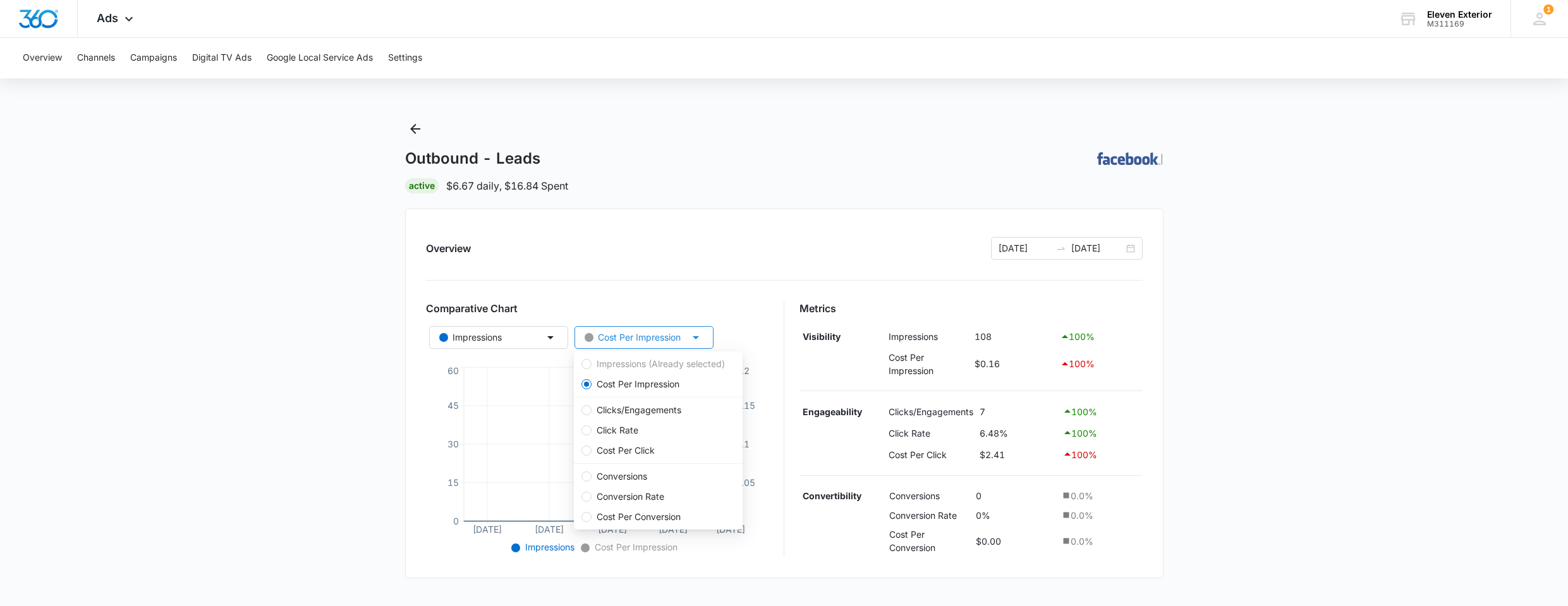
click at [620, 329] on button "Cost Per Impression" at bounding box center [644, 338] width 139 height 23
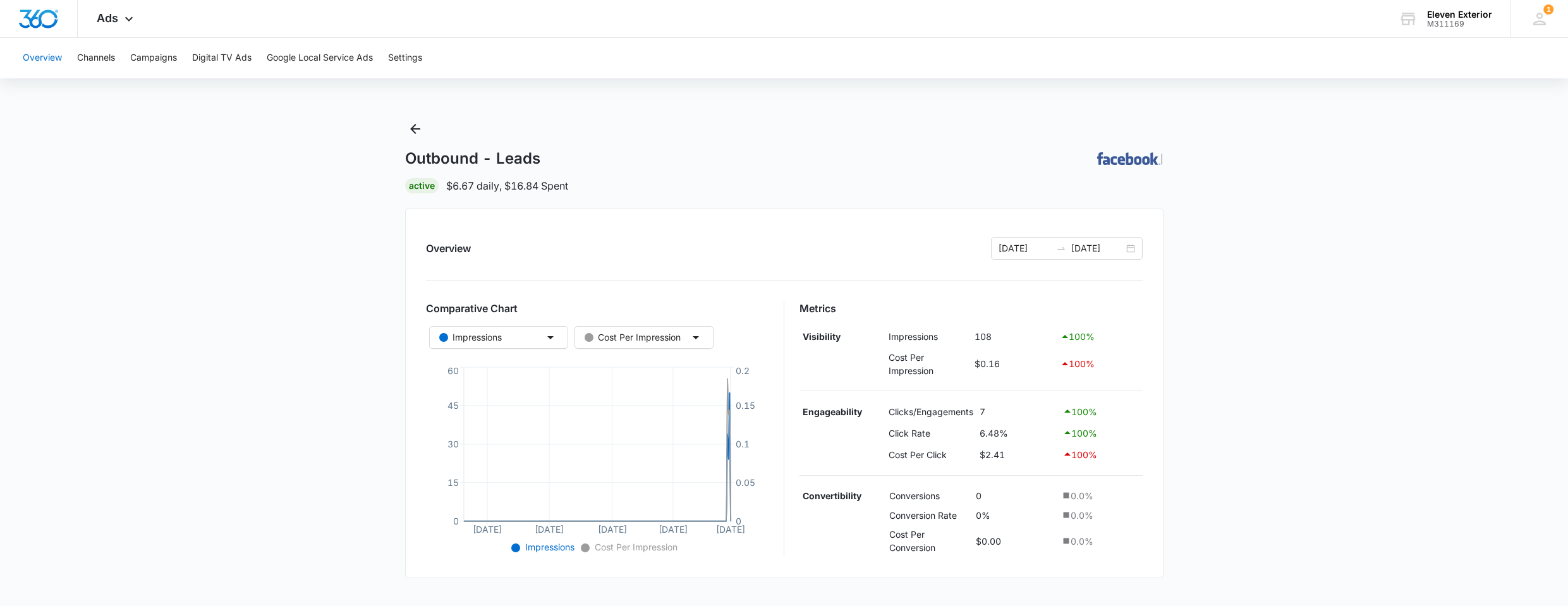
click at [31, 64] on button "Overview" at bounding box center [42, 58] width 39 height 40
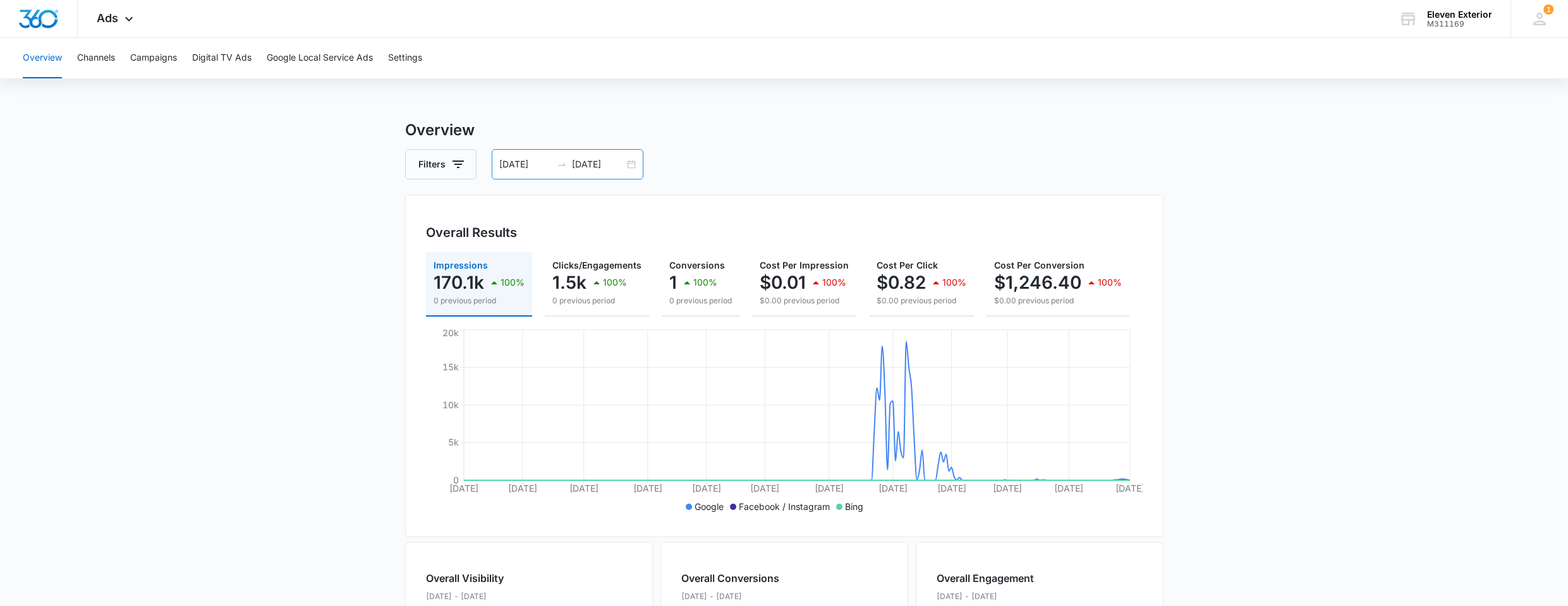
click at [550, 168] on input "[DATE]" at bounding box center [525, 164] width 53 height 14
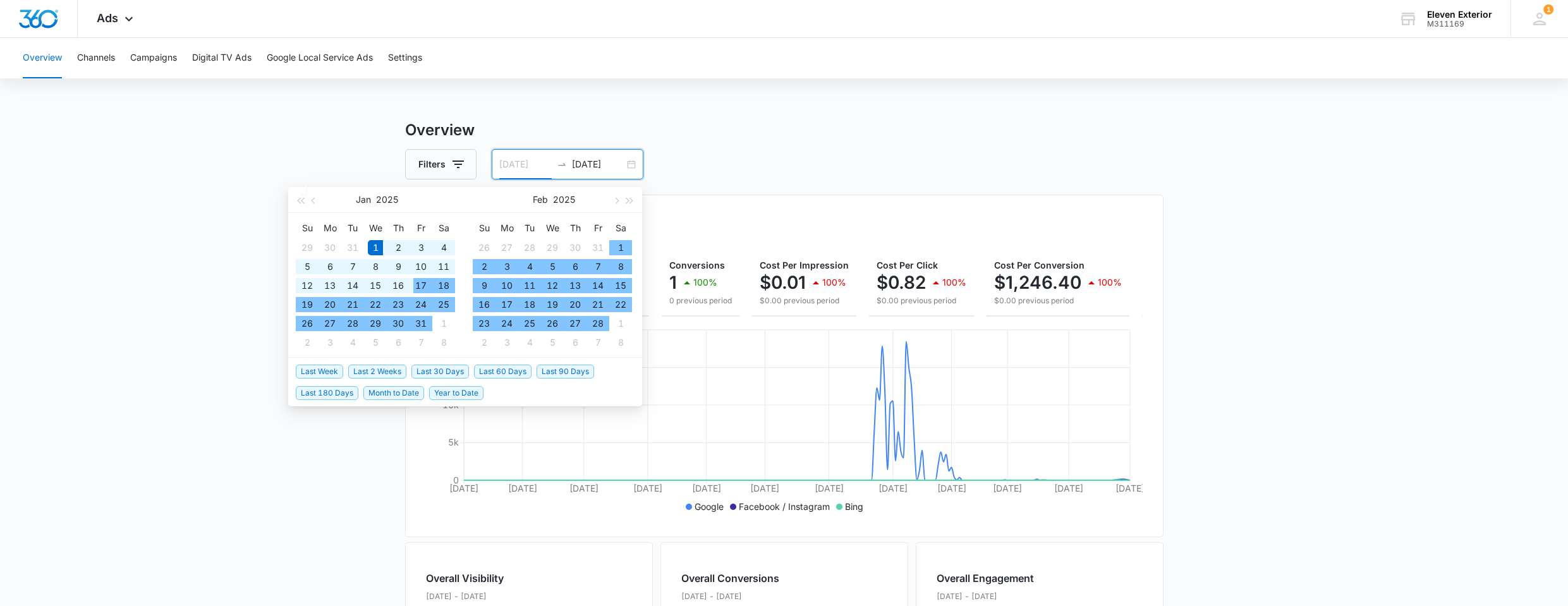
type input "[DATE]"
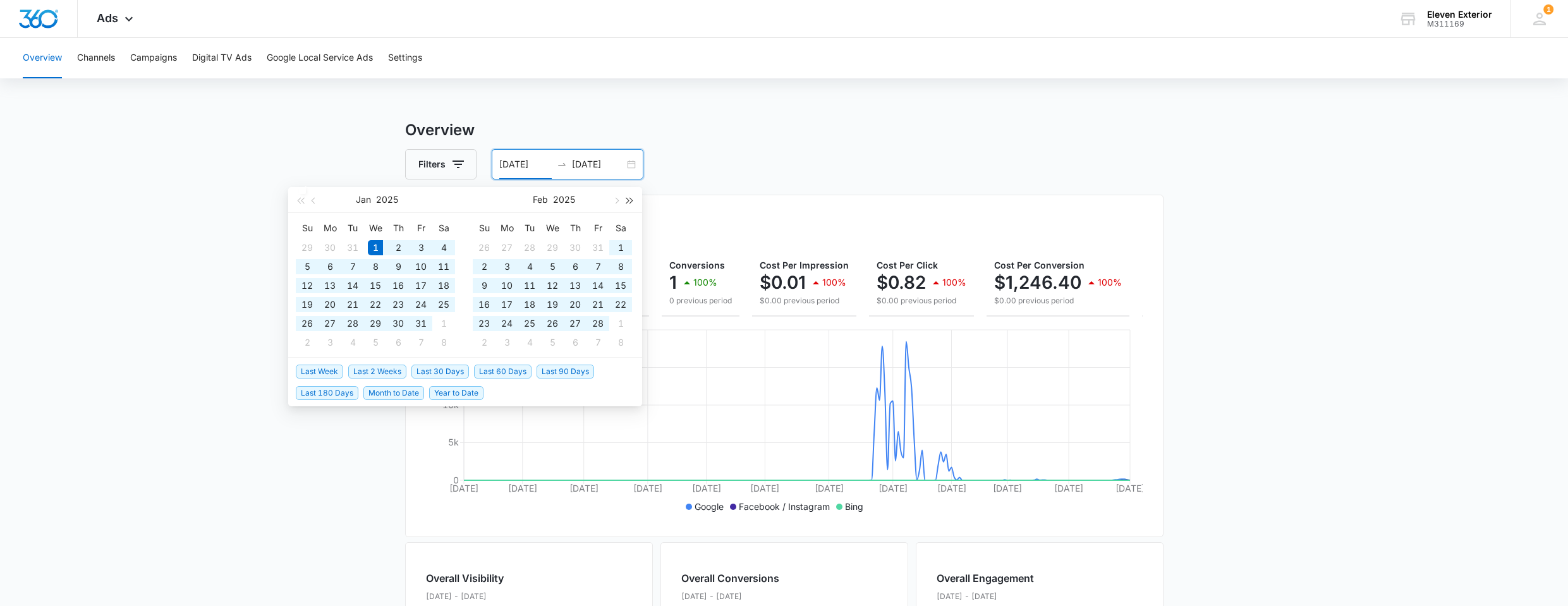
click at [633, 202] on button "button" at bounding box center [630, 199] width 14 height 25
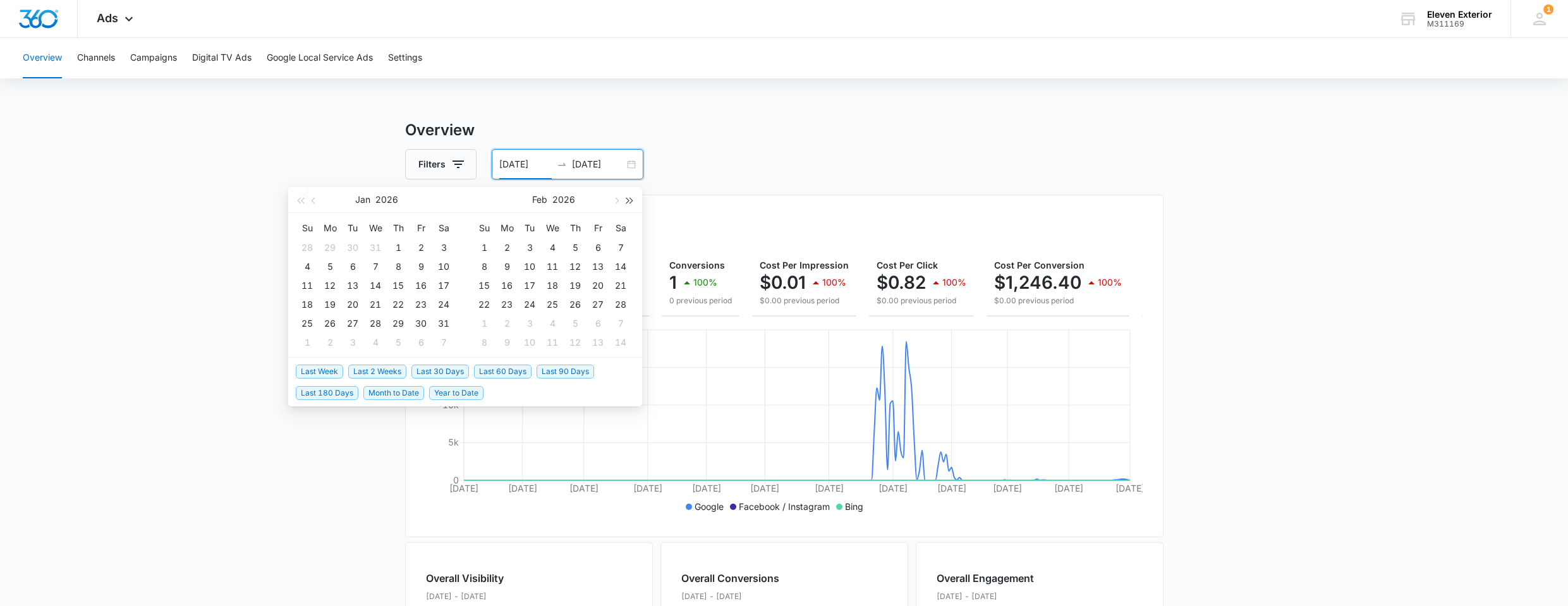
click at [633, 202] on button "button" at bounding box center [630, 199] width 14 height 25
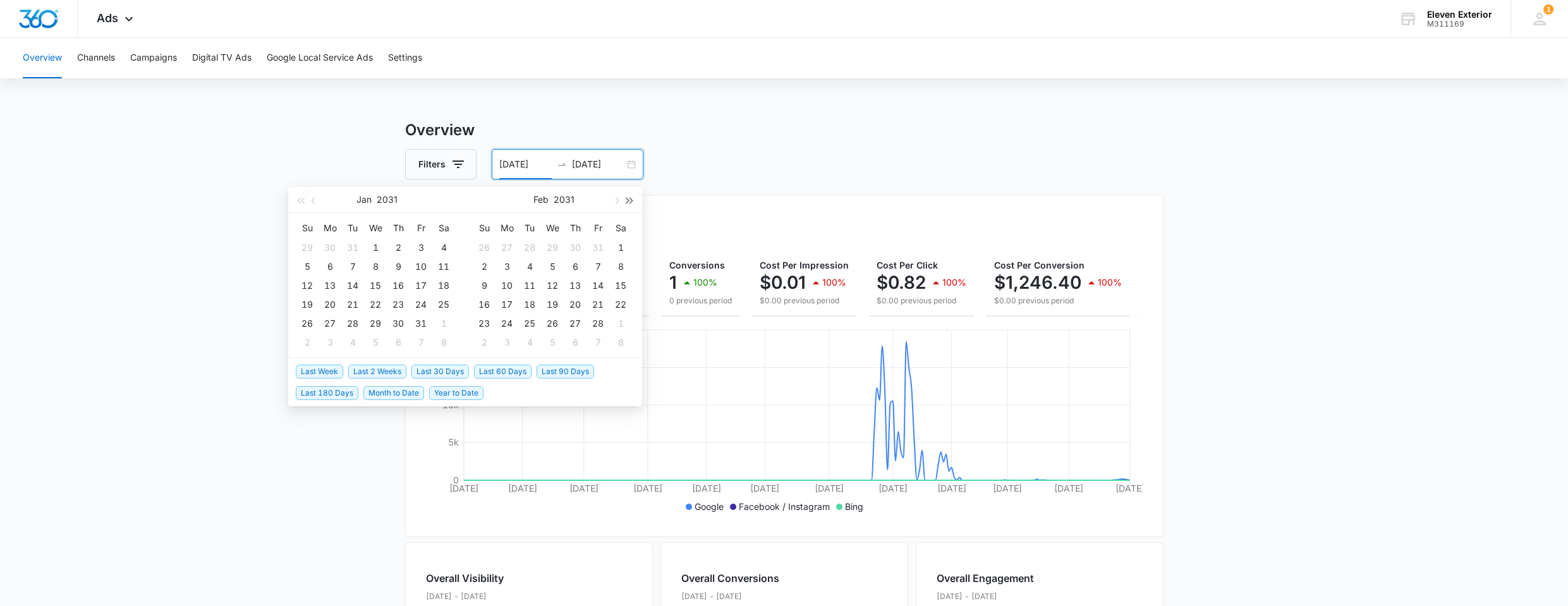
click at [633, 202] on button "button" at bounding box center [630, 199] width 14 height 25
click at [299, 203] on button "button" at bounding box center [300, 199] width 14 height 25
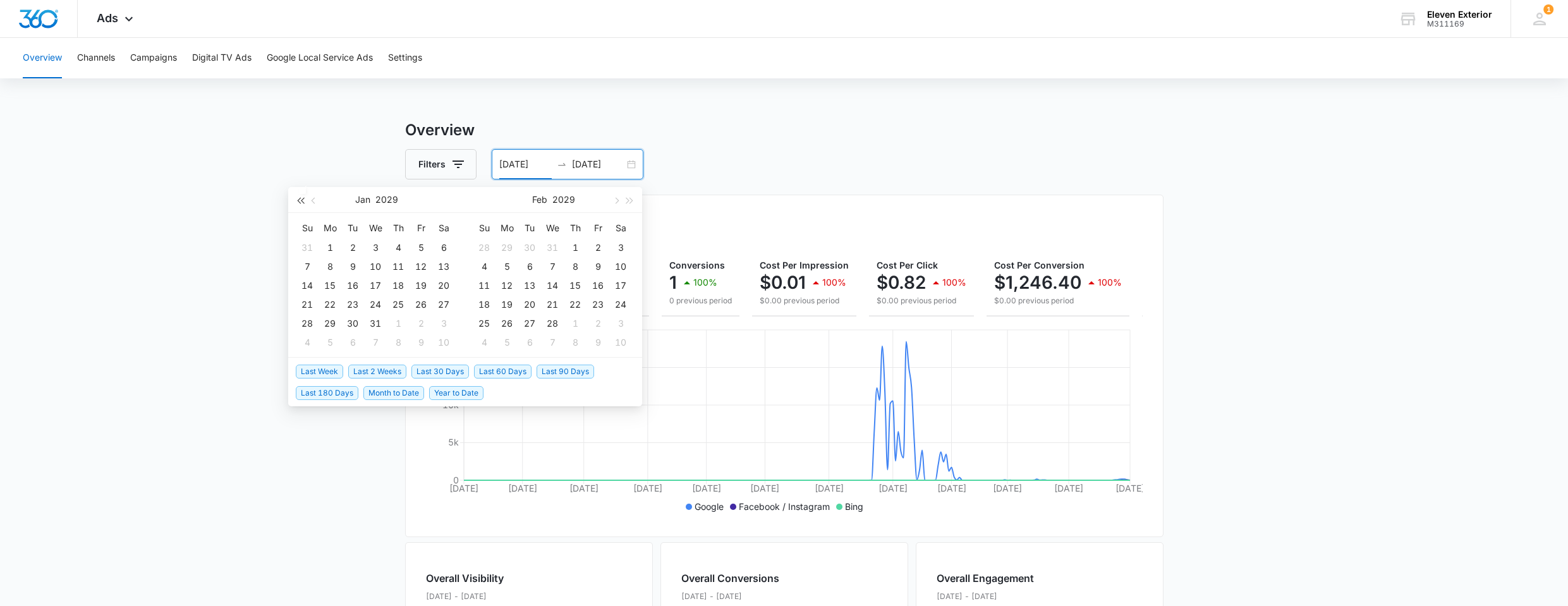
click at [299, 203] on button "button" at bounding box center [300, 199] width 14 height 25
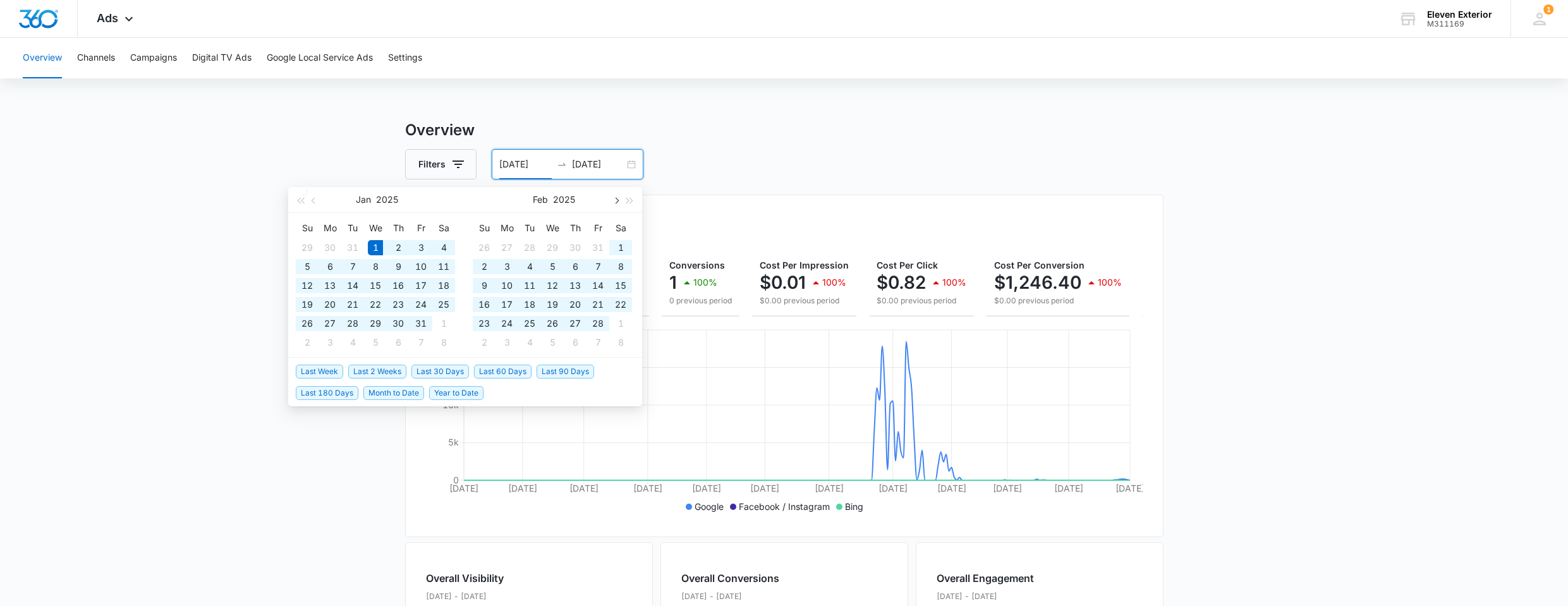
click at [617, 200] on span "button" at bounding box center [615, 200] width 6 height 6
click at [616, 200] on span "button" at bounding box center [615, 200] width 6 height 6
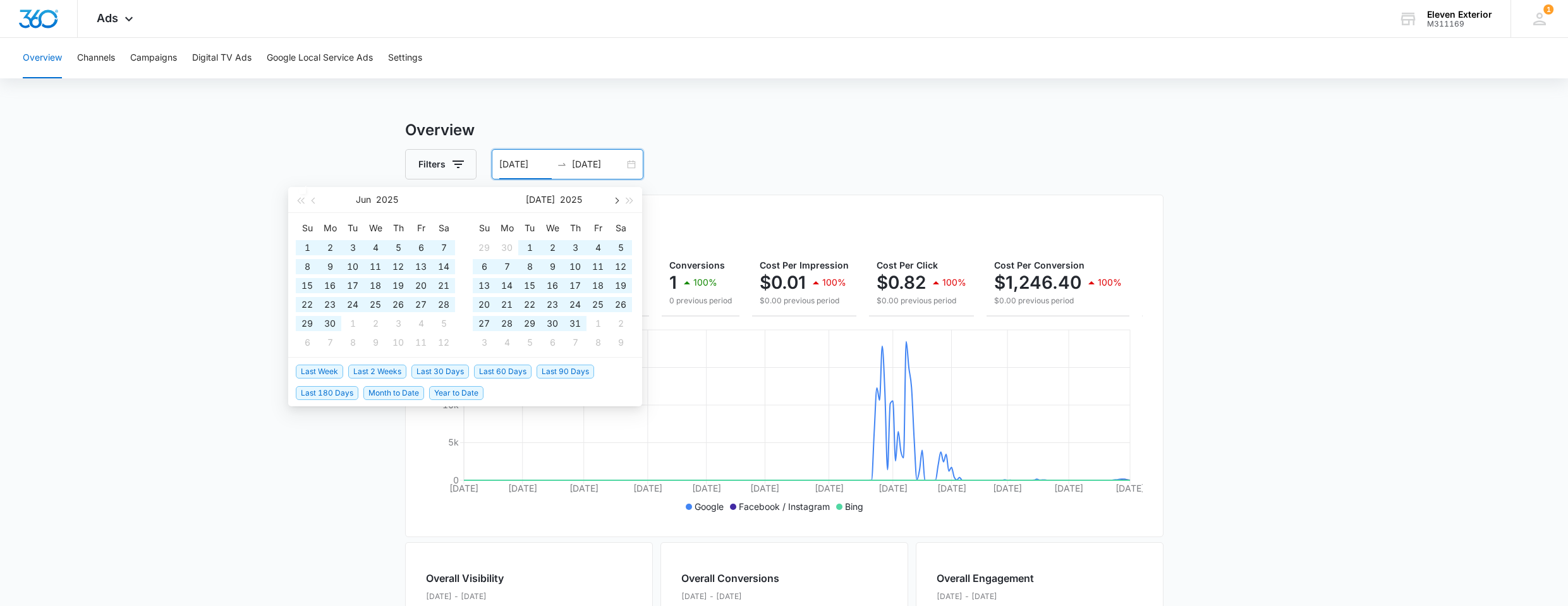
click at [616, 200] on span "button" at bounding box center [615, 200] width 6 height 6
click at [312, 204] on button "button" at bounding box center [314, 199] width 14 height 25
click at [915, 153] on div "Filters [DATE] [DATE]" at bounding box center [784, 164] width 758 height 30
